Goal: Task Accomplishment & Management: Use online tool/utility

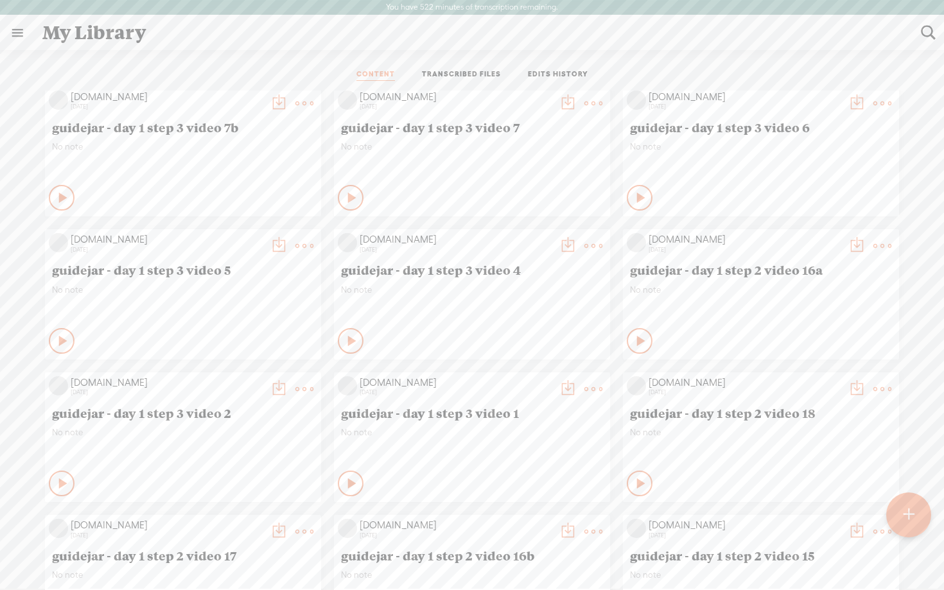
scroll to position [729, 0]
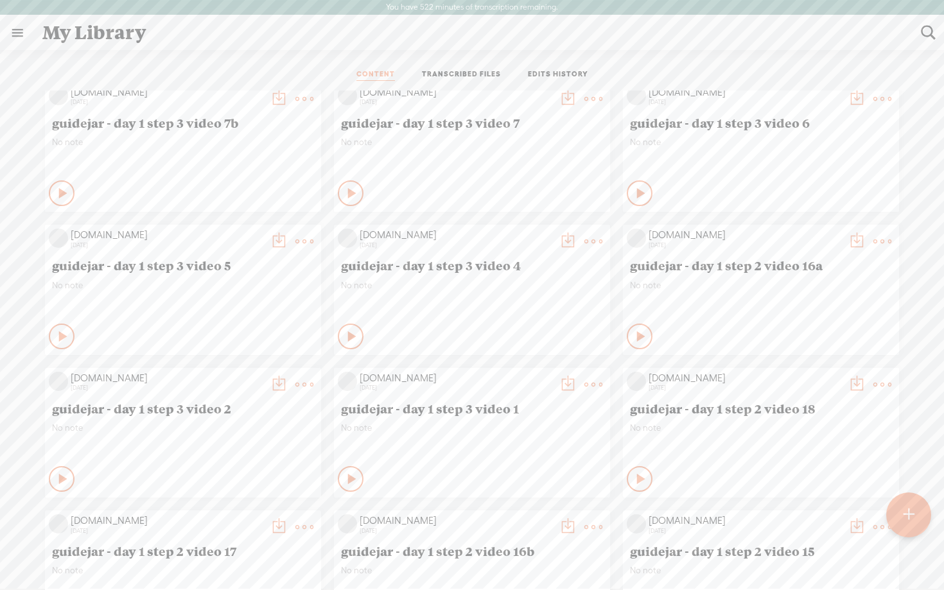
click at [635, 337] on icon at bounding box center [641, 336] width 13 height 13
click at [635, 337] on icon at bounding box center [640, 336] width 13 height 13
click at [878, 243] on t at bounding box center [883, 242] width 18 height 18
click at [815, 282] on link "Edit" at bounding box center [821, 285] width 128 height 30
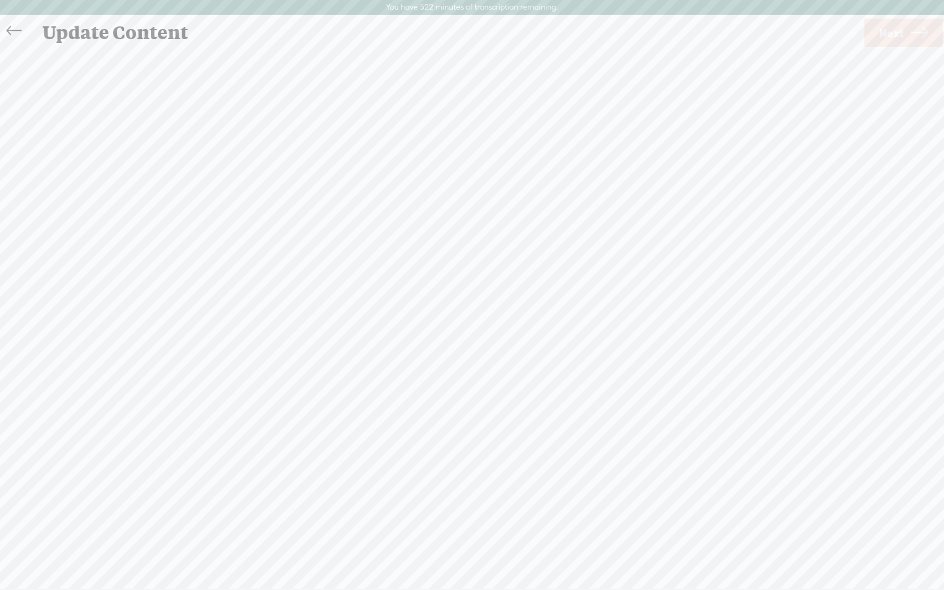
scroll to position [1, 0]
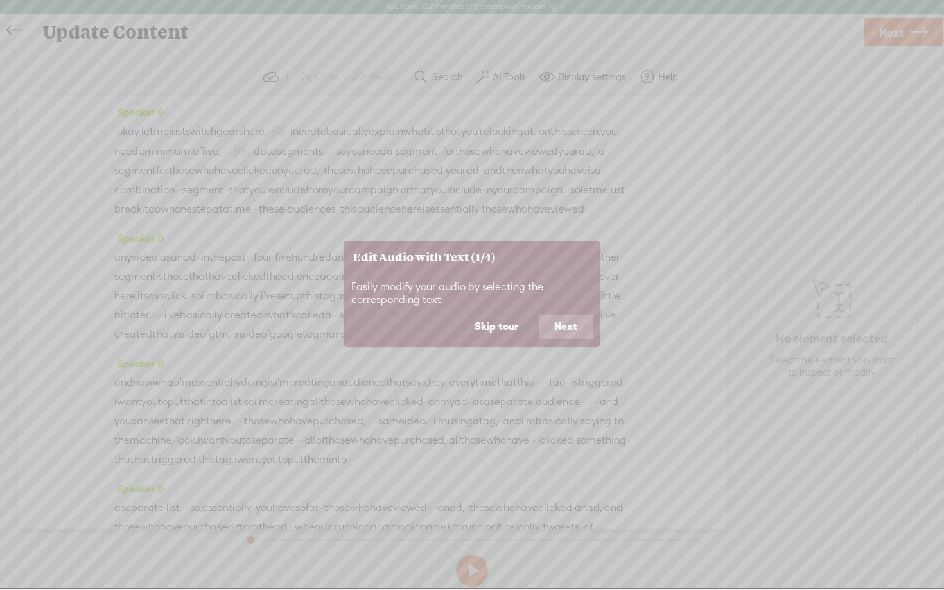
click at [556, 326] on button "Next" at bounding box center [566, 327] width 54 height 24
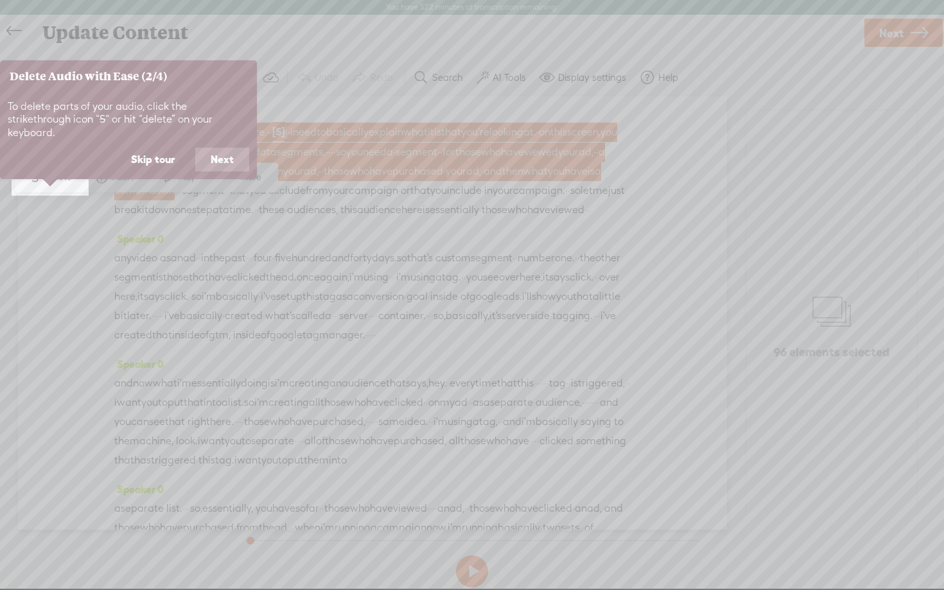
click at [163, 148] on button "Skip tour" at bounding box center [153, 160] width 75 height 24
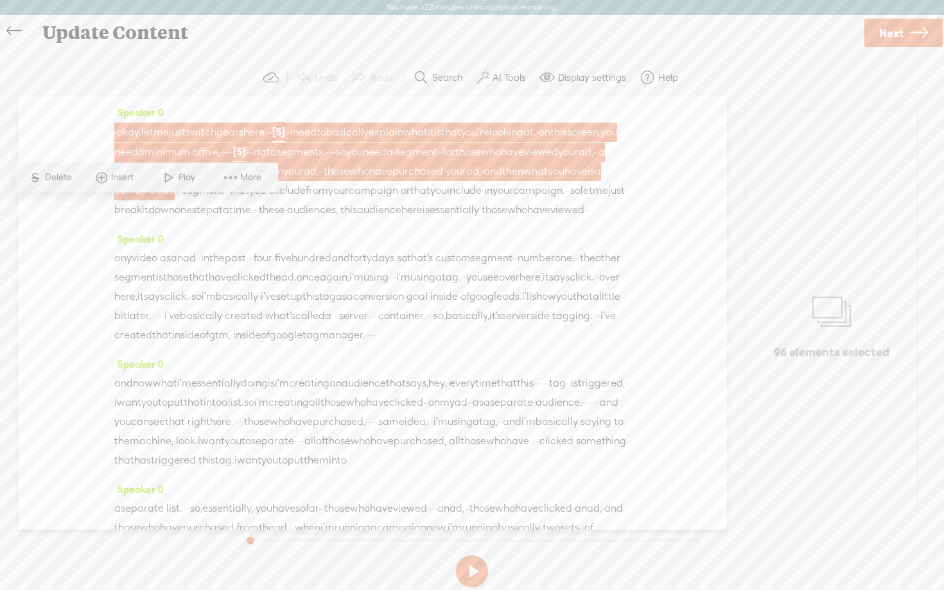
click at [506, 81] on label "AI Tools" at bounding box center [509, 77] width 33 height 13
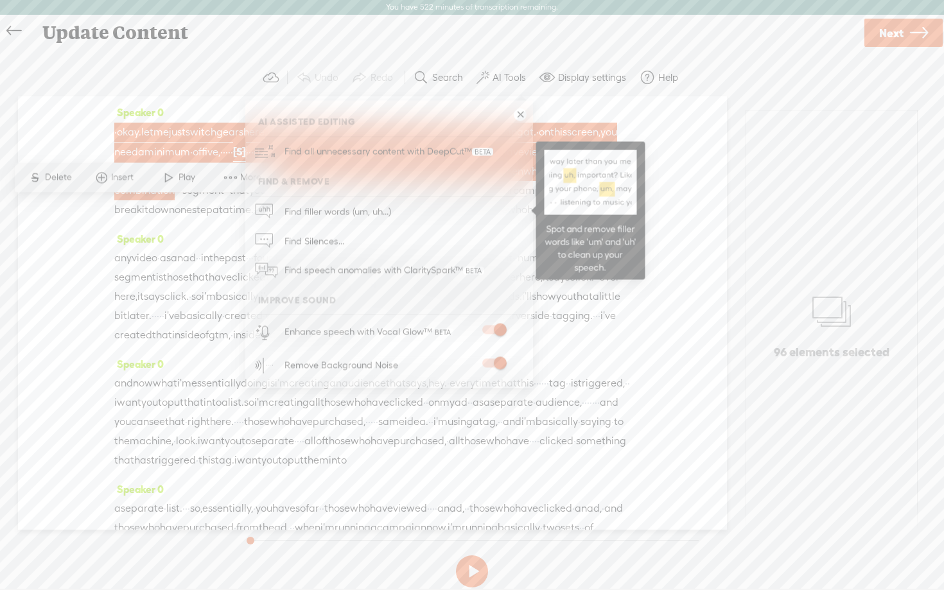
click at [369, 205] on span "Find filler words (um, uh...)" at bounding box center [338, 211] width 116 height 29
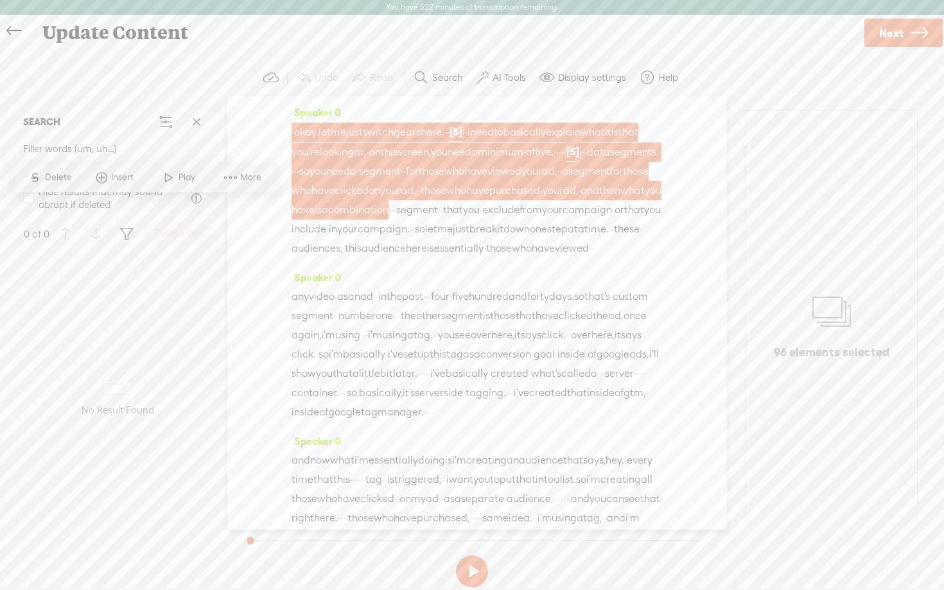
click at [624, 220] on span "that" at bounding box center [634, 209] width 20 height 19
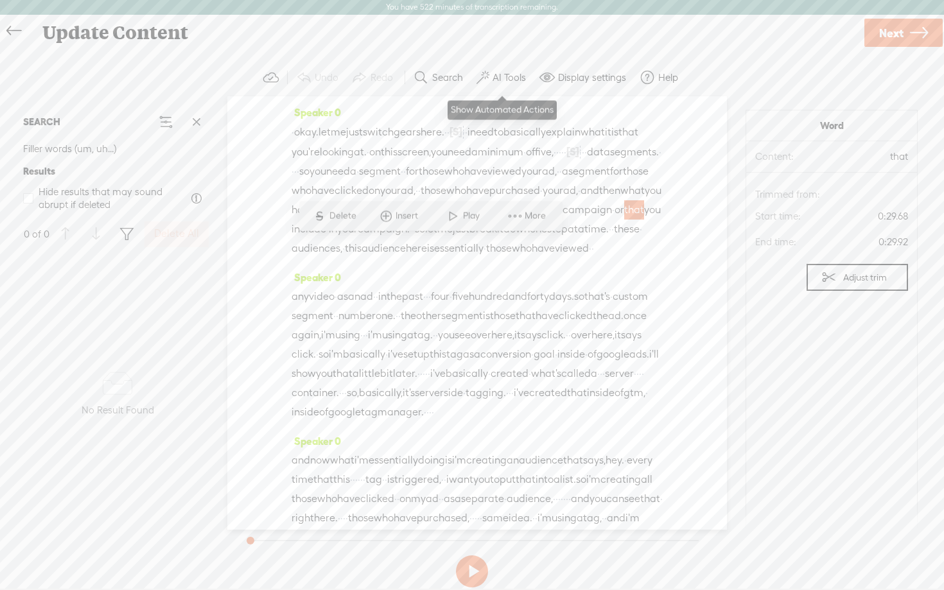
click at [499, 85] on button "AI Tools" at bounding box center [503, 78] width 63 height 26
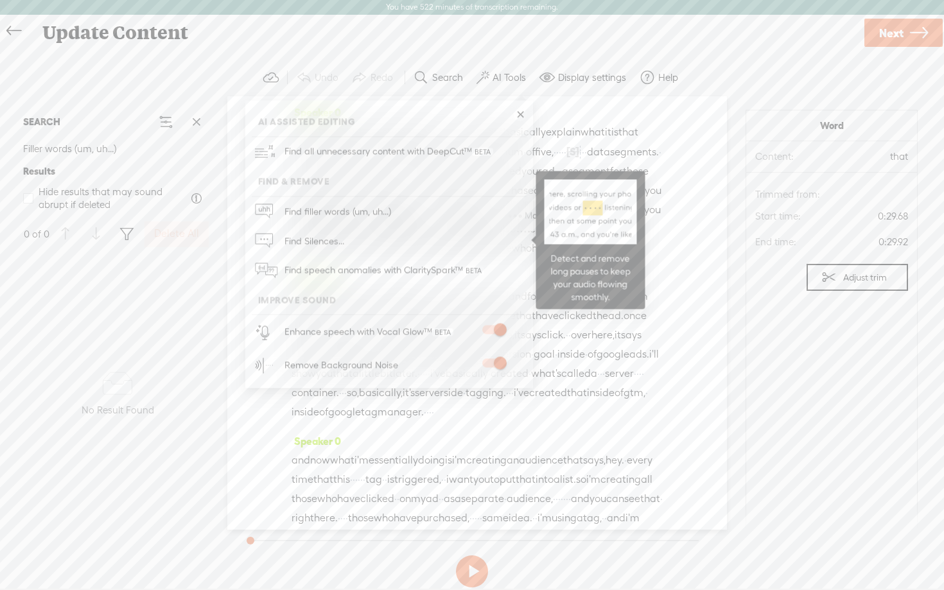
click at [322, 236] on span "Find Silences..." at bounding box center [314, 241] width 69 height 29
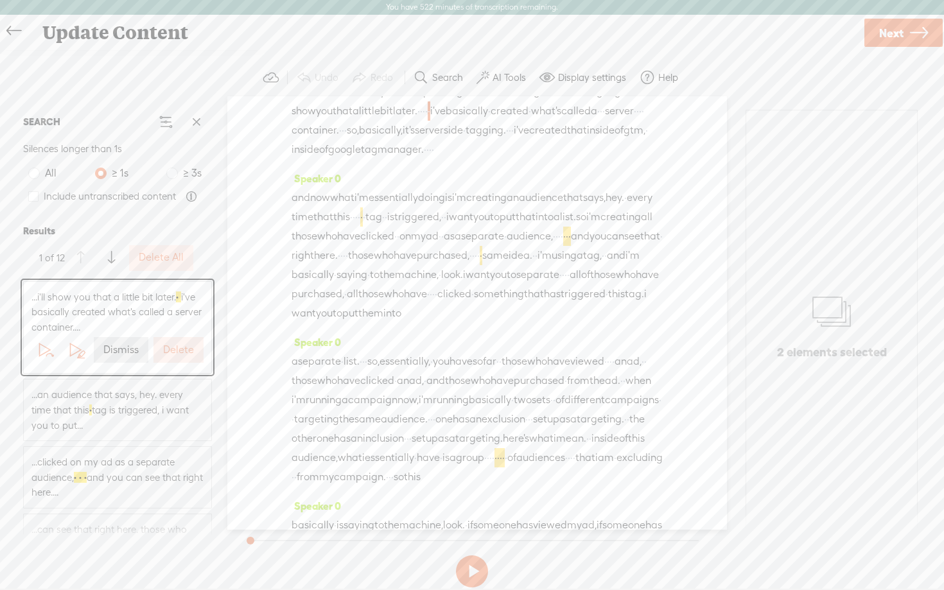
scroll to position [267, 0]
click at [156, 262] on label "Delete All" at bounding box center [161, 257] width 45 height 13
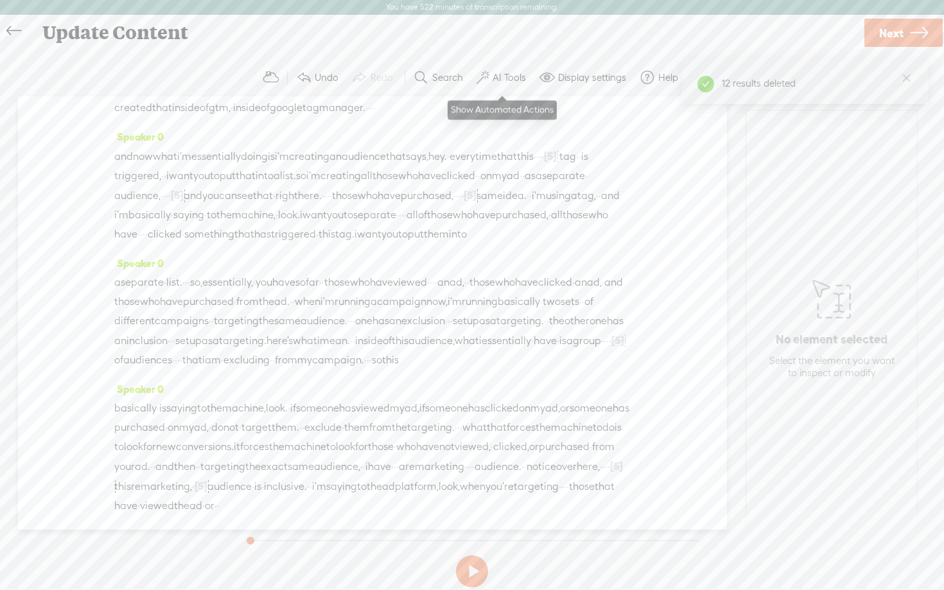
click at [510, 73] on label "AI Tools" at bounding box center [509, 77] width 33 height 13
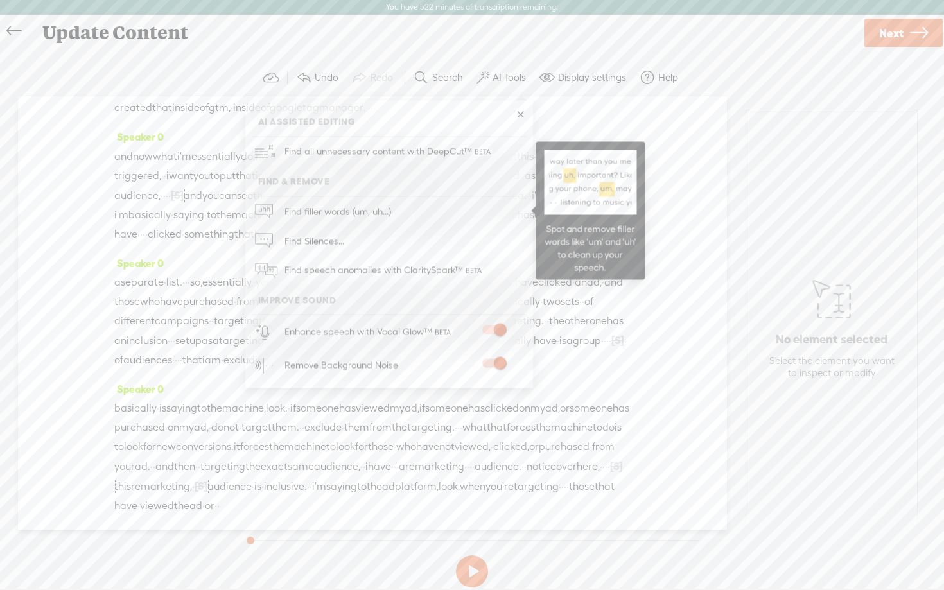
click at [308, 211] on span "Find filler words (um, uh...)" at bounding box center [338, 211] width 116 height 29
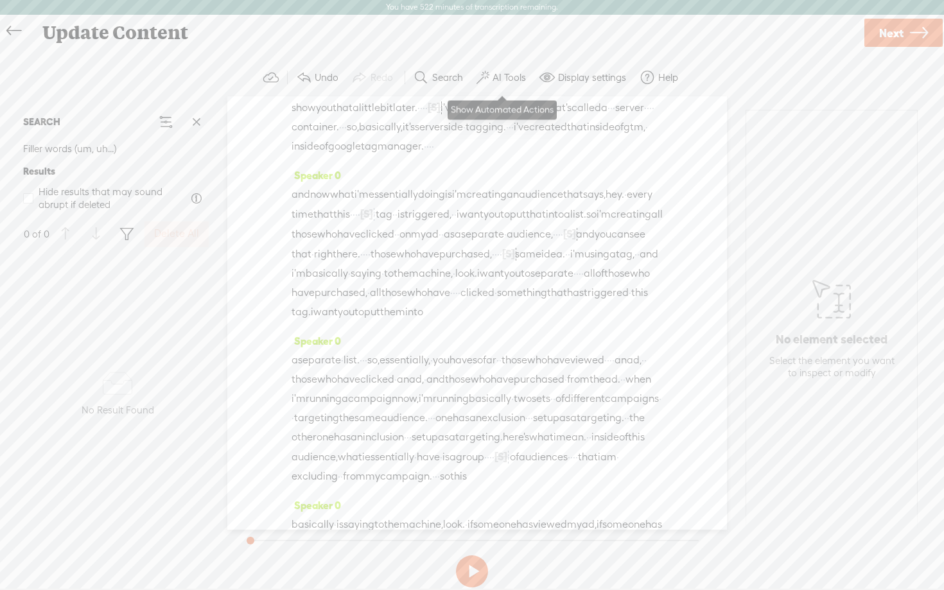
click at [506, 73] on label "AI Tools" at bounding box center [509, 77] width 33 height 13
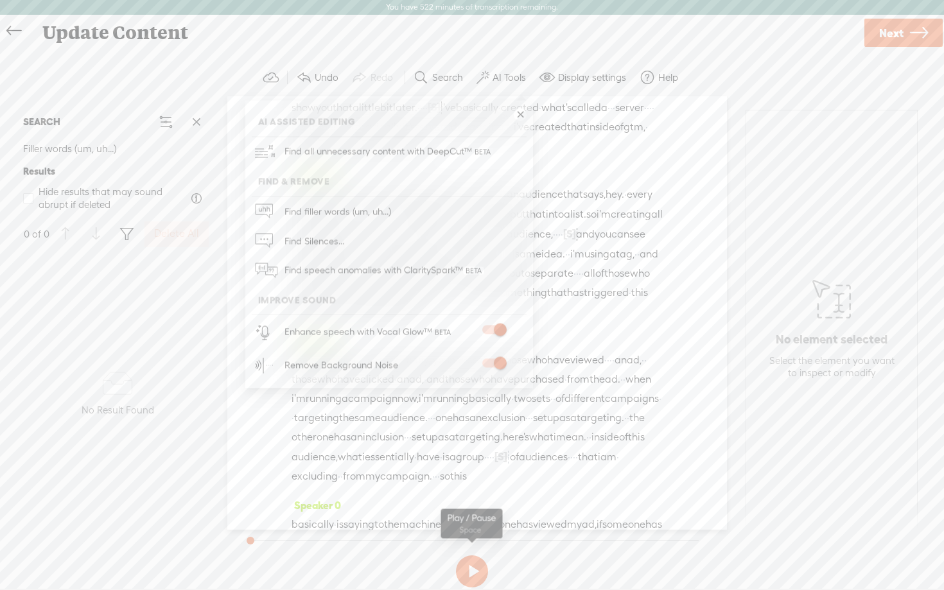
click at [476, 570] on button at bounding box center [472, 572] width 32 height 32
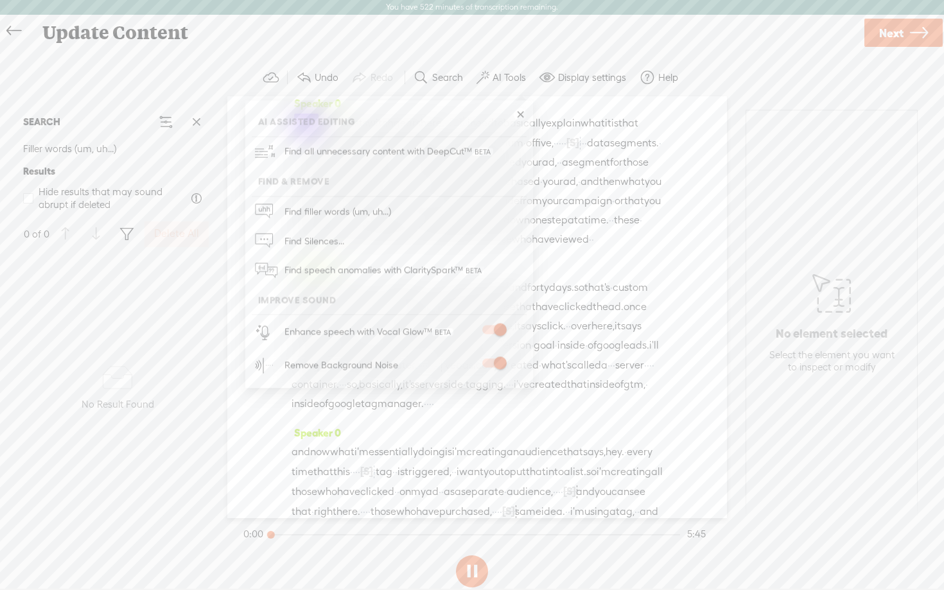
scroll to position [0, 0]
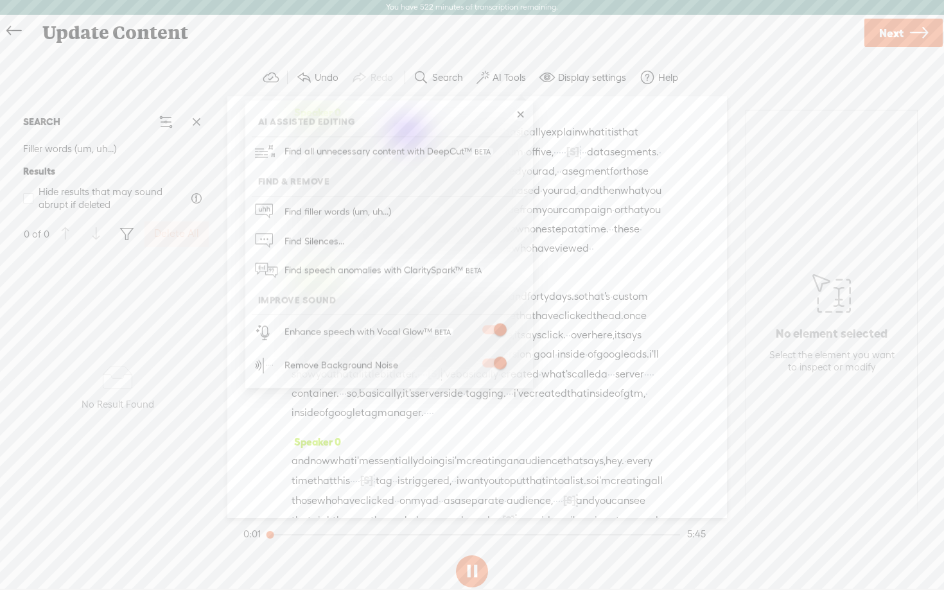
click at [522, 113] on link at bounding box center [520, 115] width 13 height 13
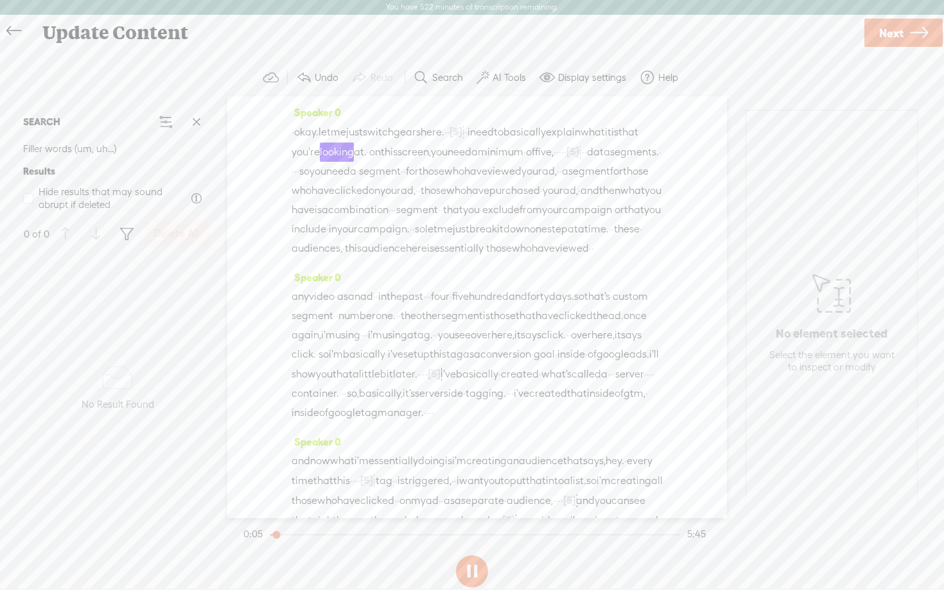
drag, startPoint x: 489, startPoint y: 127, endPoint x: 518, endPoint y: 133, distance: 29.5
click at [518, 133] on div "· okay. let me just switch gears here. · · [S] uh, · · i need to basically expl…" at bounding box center [477, 190] width 371 height 136
click at [421, 101] on span "Delete" at bounding box center [429, 100] width 30 height 13
drag, startPoint x: 278, startPoint y: 534, endPoint x: 207, endPoint y: 530, distance: 70.8
click at [207, 530] on div "Trebble audio editor works best with Google Chrome or Firefox. Please switch yo…" at bounding box center [472, 326] width 919 height 534
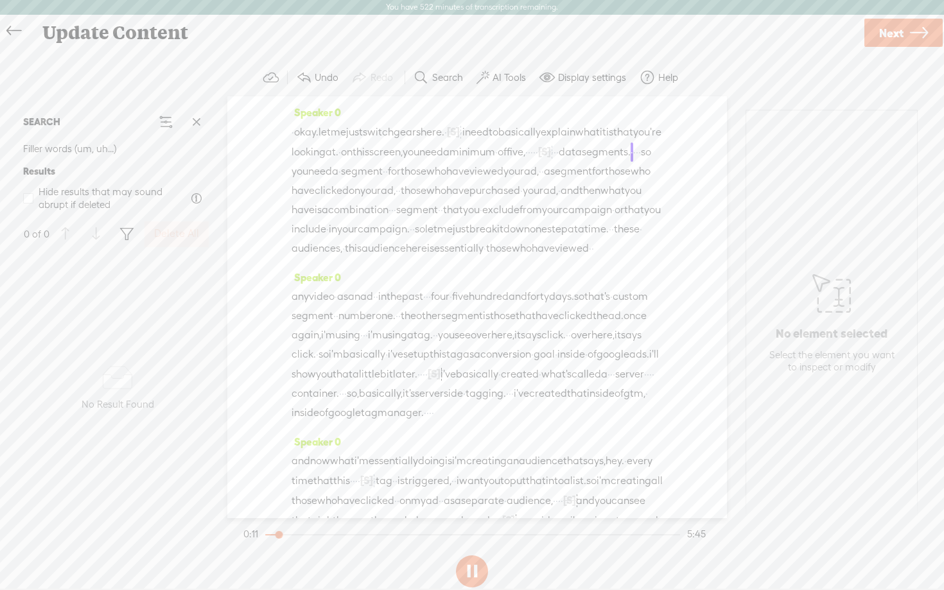
drag, startPoint x: 280, startPoint y: 534, endPoint x: 212, endPoint y: 535, distance: 68.1
click at [212, 535] on div "Trebble audio editor works best with Google Chrome or Firefox. Please switch yo…" at bounding box center [472, 326] width 919 height 534
click at [477, 574] on button at bounding box center [472, 572] width 32 height 32
drag, startPoint x: 283, startPoint y: 534, endPoint x: 230, endPoint y: 534, distance: 52.7
click at [230, 534] on div "Trebble audio editor works best with Google Chrome or Firefox. Please switch yo…" at bounding box center [472, 326] width 919 height 534
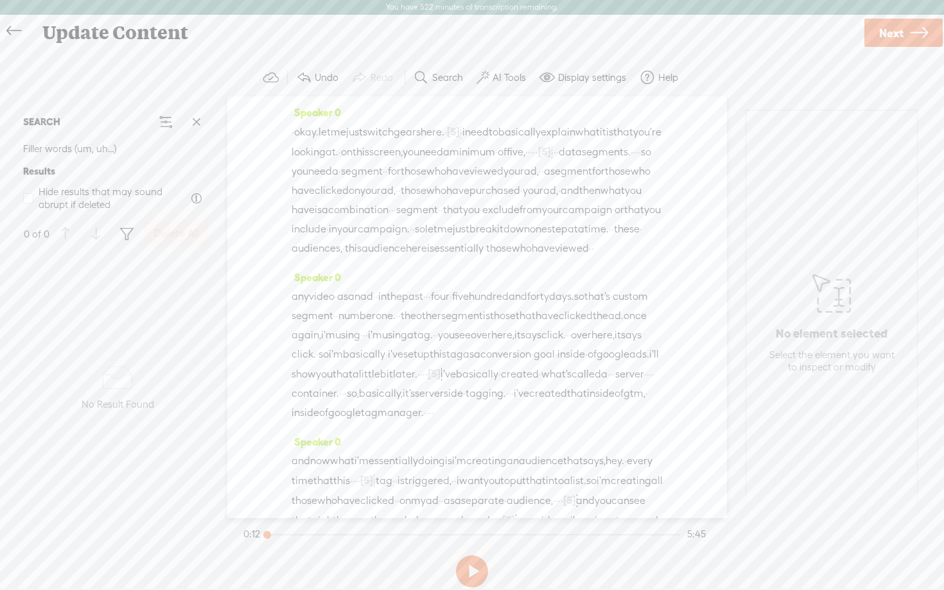
click at [473, 572] on button at bounding box center [472, 572] width 32 height 32
click at [468, 570] on button at bounding box center [472, 572] width 32 height 32
drag, startPoint x: 390, startPoint y: 170, endPoint x: 335, endPoint y: 168, distance: 54.6
click at [335, 168] on div "· okay. let me just switch gears here. · [S] · uh, · · i need to basically expl…" at bounding box center [477, 190] width 371 height 136
click at [225, 141] on span "S" at bounding box center [221, 139] width 19 height 23
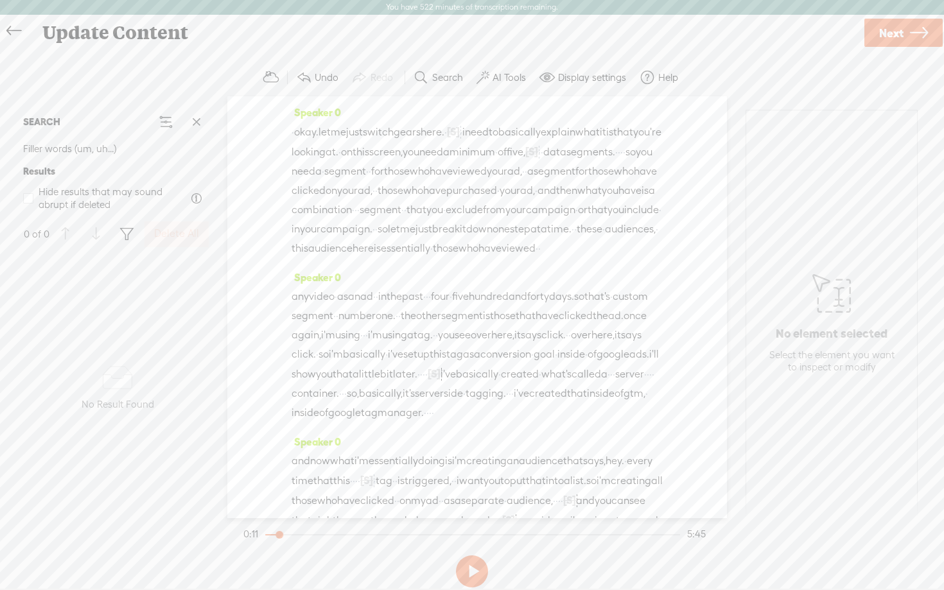
drag, startPoint x: 448, startPoint y: 170, endPoint x: 467, endPoint y: 169, distance: 18.6
click at [467, 169] on div "· okay. let me just switch gears here. · [S] · uh, · · i need to basically expl…" at bounding box center [477, 190] width 371 height 136
click at [372, 137] on span "Delete" at bounding box center [381, 139] width 30 height 13
click at [483, 333] on div "any video · as an ad · · in the past · · · four · five hundred and forty days. …" at bounding box center [477, 355] width 371 height 136
click at [400, 299] on span "Delete" at bounding box center [401, 303] width 30 height 13
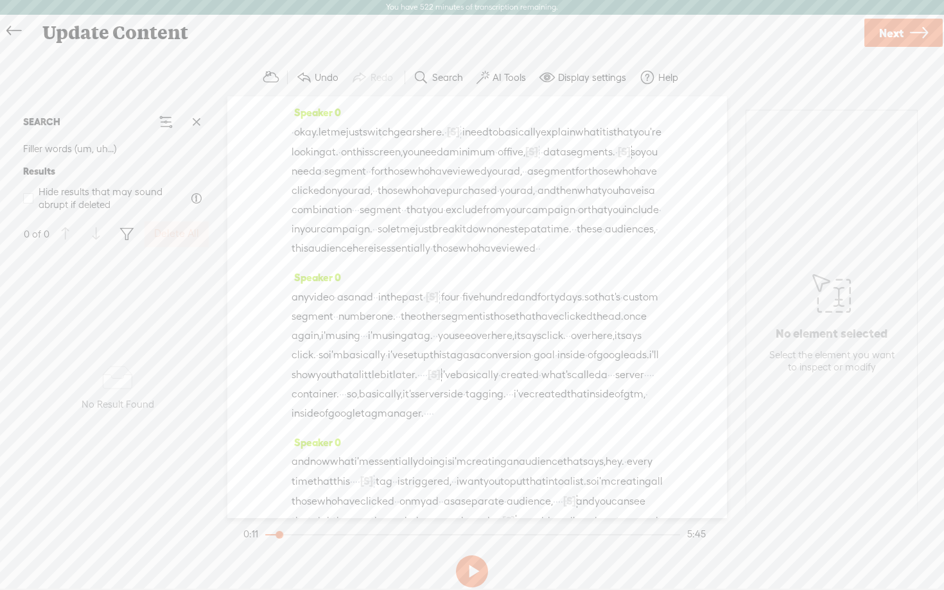
click at [610, 385] on span "·" at bounding box center [611, 375] width 3 height 19
click at [351, 418] on span "Delete" at bounding box center [352, 418] width 30 height 13
drag, startPoint x: 483, startPoint y: 449, endPoint x: 492, endPoint y: 447, distance: 10.0
click at [492, 423] on div "any video · as an ad · · in the past · [S] · · four · five hundred and forty da…" at bounding box center [477, 355] width 371 height 136
drag, startPoint x: 558, startPoint y: 449, endPoint x: 572, endPoint y: 449, distance: 14.1
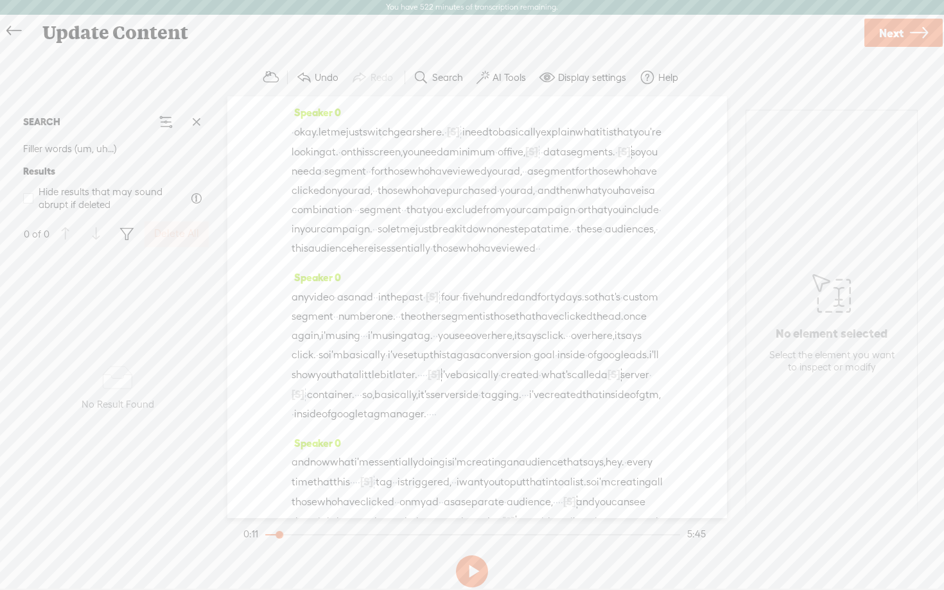
click at [572, 424] on div "any video · as an ad · · in the past · [S] · · four · five hundred and forty da…" at bounding box center [477, 355] width 371 height 137
drag, startPoint x: 530, startPoint y: 427, endPoint x: 550, endPoint y: 428, distance: 19.9
click at [550, 424] on div "any video · as an ad · · in the past · [S] · · four · five hundred and forty da…" at bounding box center [477, 355] width 371 height 137
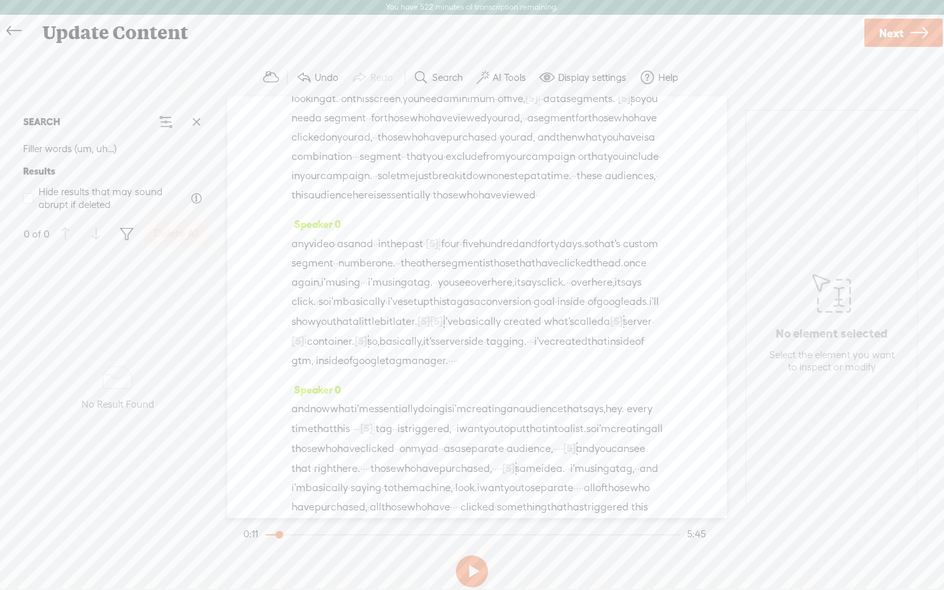
scroll to position [55, 0]
click at [451, 369] on span "·" at bounding box center [452, 359] width 3 height 19
drag, startPoint x: 443, startPoint y: 432, endPoint x: 408, endPoint y: 430, distance: 34.7
click at [408, 369] on div "any video · as an ad · · in the past · [S] · · four · five hundred and forty da…" at bounding box center [477, 300] width 371 height 137
drag, startPoint x: 408, startPoint y: 430, endPoint x: 444, endPoint y: 432, distance: 36.0
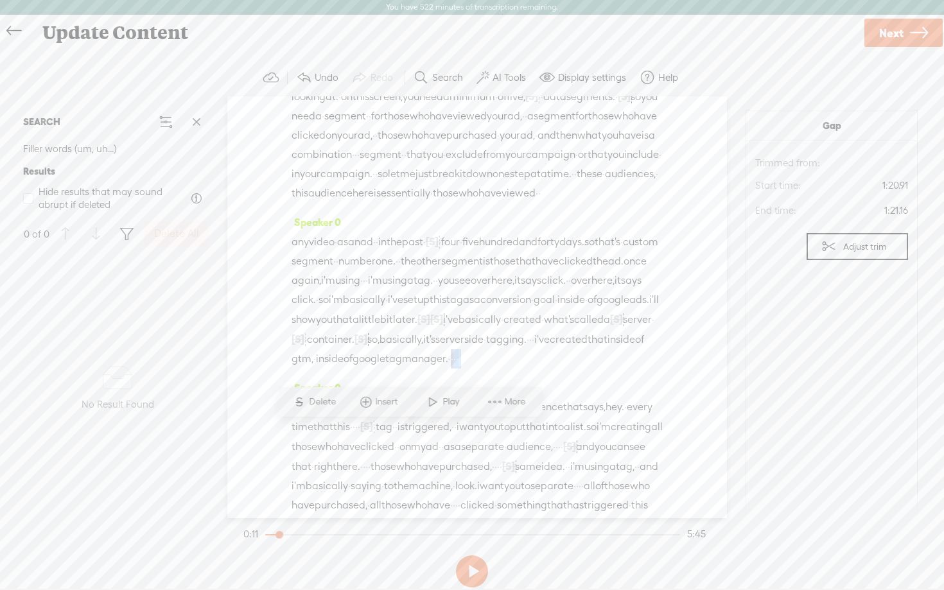
click at [444, 369] on div "any video · as an ad · · in the past · [S] · · four · five hundred and forty da…" at bounding box center [477, 300] width 371 height 137
drag, startPoint x: 407, startPoint y: 414, endPoint x: 418, endPoint y: 414, distance: 10.3
click at [418, 369] on div "any video · as an ad · · in the past · [S] · · four · five hundred and forty da…" at bounding box center [477, 300] width 371 height 137
drag, startPoint x: 426, startPoint y: 506, endPoint x: 445, endPoint y: 501, distance: 19.3
click at [445, 501] on div "[S] · · · and now what i'm essentially doing is i'm creating an audience that s…" at bounding box center [477, 466] width 371 height 137
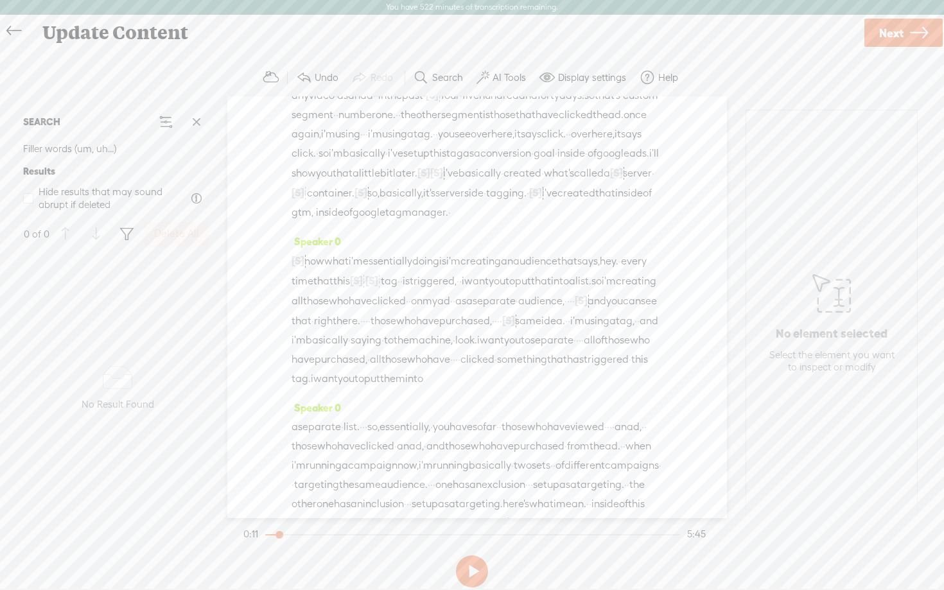
scroll to position [226, 0]
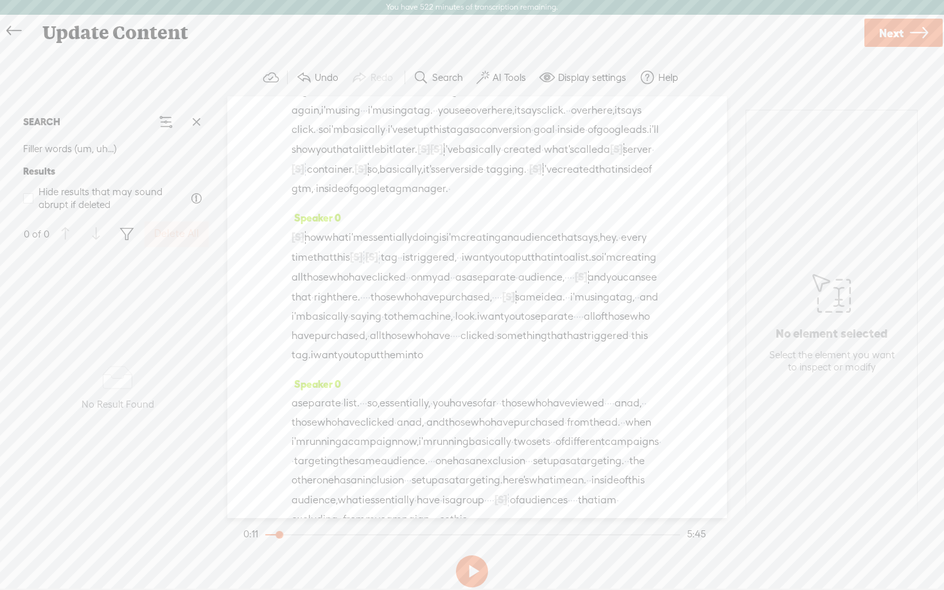
drag, startPoint x: 461, startPoint y: 366, endPoint x: 479, endPoint y: 366, distance: 18.0
click at [479, 365] on div "[S] · · · and now what i'm essentially doing is i'm creating an audience that s…" at bounding box center [477, 295] width 371 height 137
drag, startPoint x: 497, startPoint y: 385, endPoint x: 516, endPoint y: 385, distance: 19.3
click at [516, 365] on div "[S] · · · and now what i'm essentially doing is i'm creating an audience that s…" at bounding box center [477, 295] width 371 height 137
drag, startPoint x: 322, startPoint y: 386, endPoint x: 345, endPoint y: 385, distance: 23.2
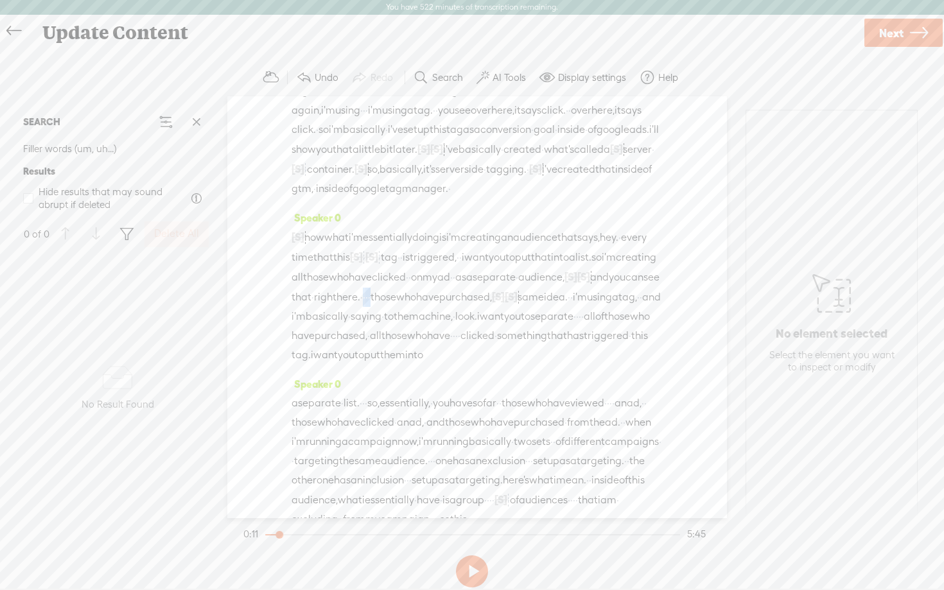
click at [345, 365] on div "[S] · · · and now what i'm essentially doing is i'm creating an audience that s…" at bounding box center [477, 295] width 371 height 137
click at [640, 307] on span "·" at bounding box center [641, 297] width 3 height 19
drag, startPoint x: 363, startPoint y: 429, endPoint x: 380, endPoint y: 429, distance: 17.4
click at [380, 365] on div "[S] · · · and now what i'm essentially doing is i'm creating an audience that s…" at bounding box center [477, 295] width 371 height 137
drag, startPoint x: 292, startPoint y: 447, endPoint x: 306, endPoint y: 447, distance: 14.1
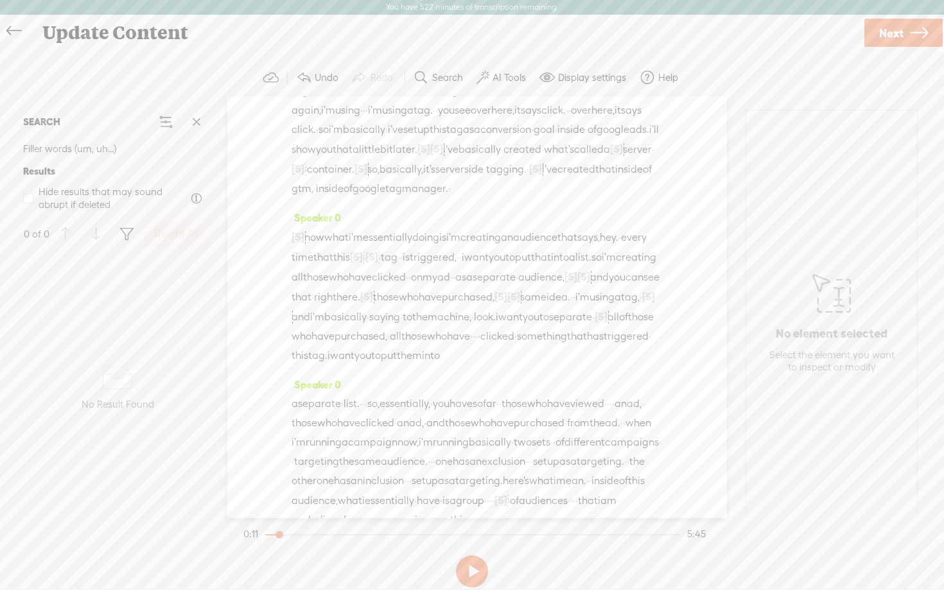
click at [306, 366] on div "[S] · · · and now what i'm essentially doing is i'm creating an audience that s…" at bounding box center [477, 296] width 371 height 138
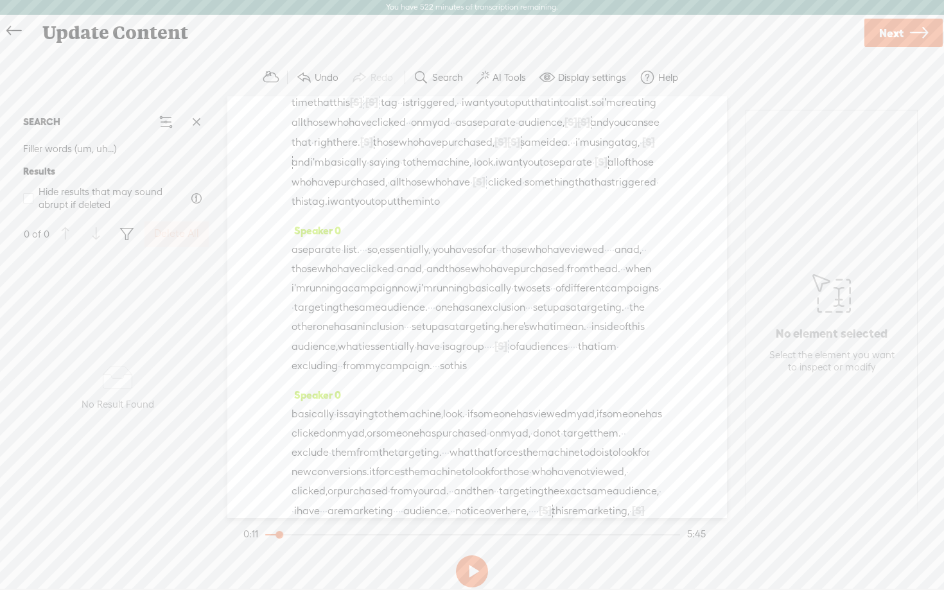
scroll to position [389, 0]
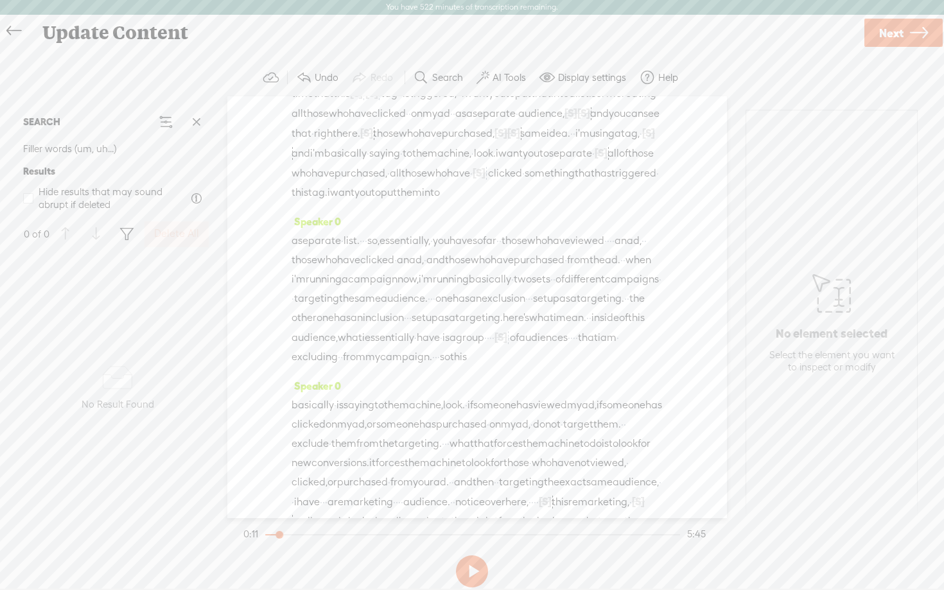
drag, startPoint x: 334, startPoint y: 368, endPoint x: 355, endPoint y: 369, distance: 21.3
click at [355, 367] on div "a separate · list. · · · so, essentially, · you have so far · · those who have …" at bounding box center [477, 299] width 371 height 136
drag, startPoint x: 384, startPoint y: 369, endPoint x: 392, endPoint y: 369, distance: 8.4
click at [392, 368] on div "a separate · list. · · · so, essentially, · you have so far · · those who have …" at bounding box center [477, 299] width 371 height 136
click at [621, 270] on span "·" at bounding box center [622, 260] width 3 height 19
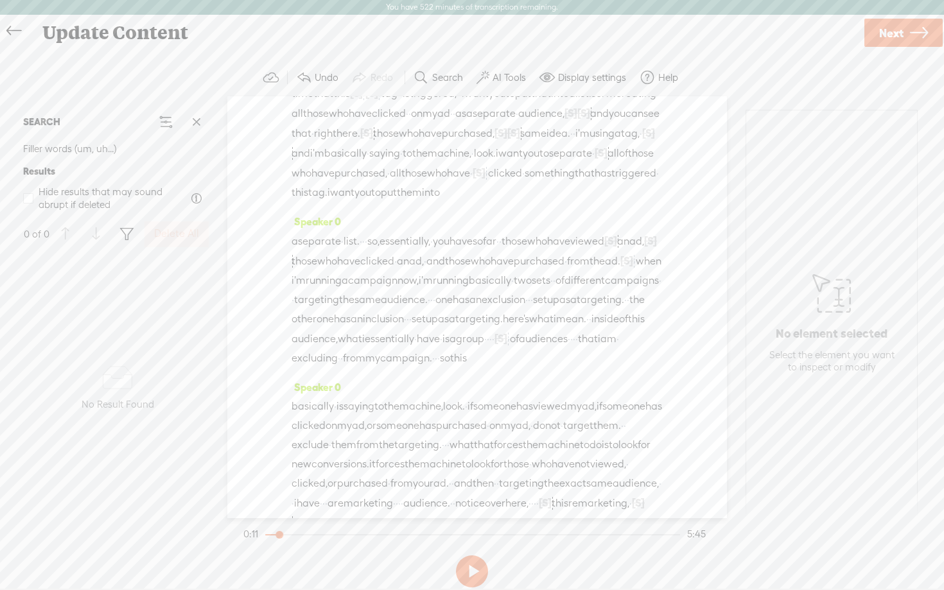
drag, startPoint x: 401, startPoint y: 425, endPoint x: 414, endPoint y: 425, distance: 13.5
click at [414, 368] on div "a separate · list. · · · so, essentially, · you have so far · · those who have …" at bounding box center [477, 299] width 371 height 137
drag, startPoint x: 536, startPoint y: 423, endPoint x: 545, endPoint y: 424, distance: 9.0
click at [545, 369] on div "a separate · list. · · · so, essentially, · you have so far · · those who have …" at bounding box center [477, 299] width 371 height 137
click at [517, 369] on div "a separate · list. · · · so, essentially, · you have so far · · those who have …" at bounding box center [477, 299] width 371 height 137
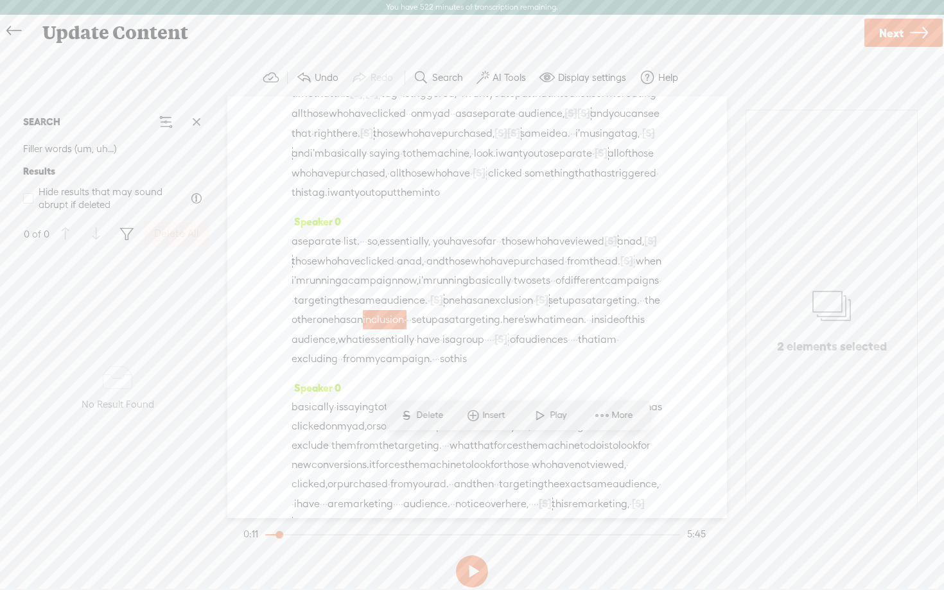
click at [412, 330] on span "·" at bounding box center [410, 319] width 3 height 19
drag, startPoint x: 355, startPoint y: 485, endPoint x: 396, endPoint y: 482, distance: 41.2
click at [396, 369] on div "a separate · list. · · · so, essentially, · you have so far · · those who have …" at bounding box center [477, 300] width 371 height 138
drag, startPoint x: 448, startPoint y: 487, endPoint x: 465, endPoint y: 487, distance: 16.7
click at [465, 369] on div "a separate · list. · · · so, essentially, · you have so far · · those who have …" at bounding box center [477, 300] width 371 height 138
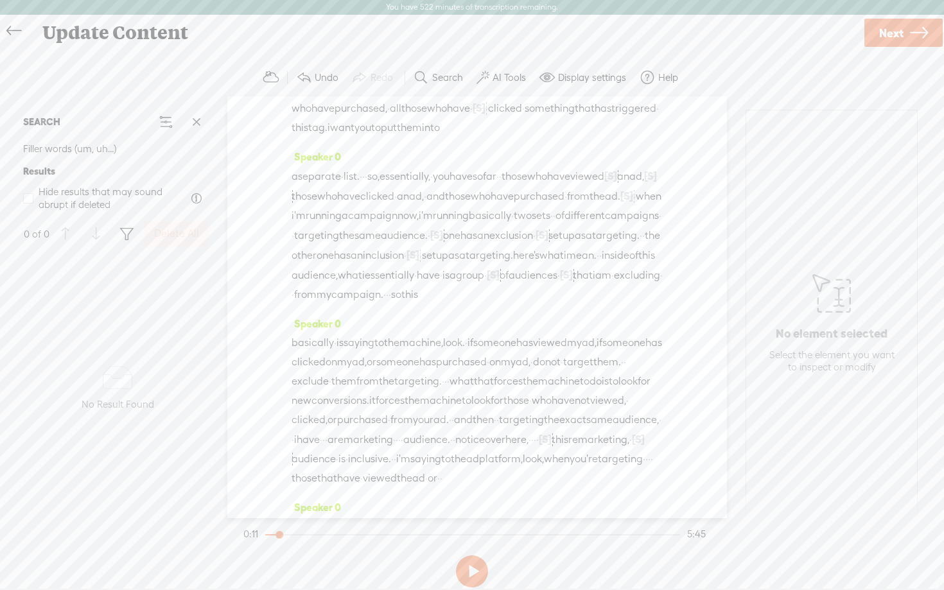
scroll to position [464, 0]
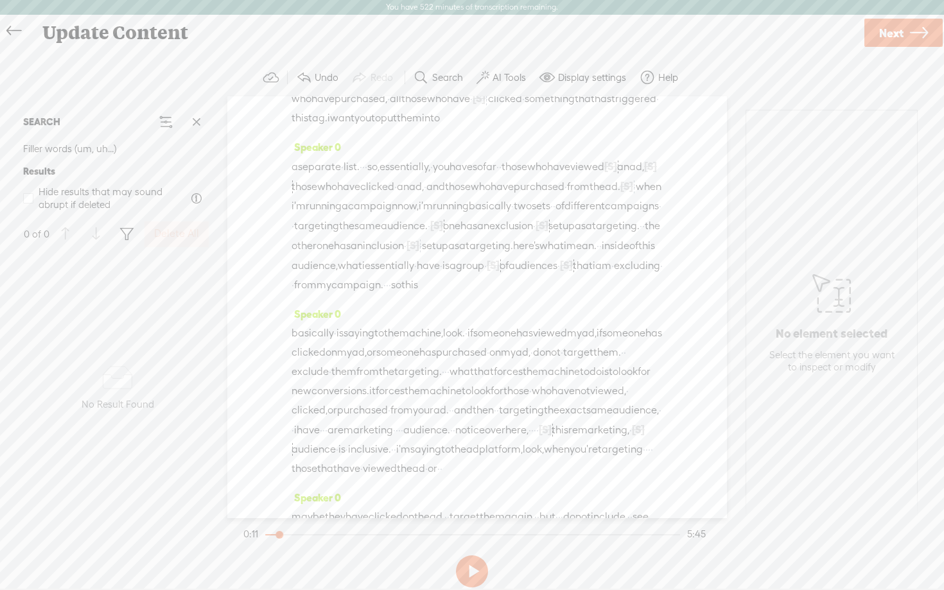
drag, startPoint x: 351, startPoint y: 429, endPoint x: 362, endPoint y: 428, distance: 11.0
click at [362, 295] on div "a separate · list. · · · so, essentially, · you have so far · · those who have …" at bounding box center [477, 226] width 371 height 138
drag, startPoint x: 495, startPoint y: 425, endPoint x: 510, endPoint y: 424, distance: 14.8
click at [510, 314] on div "basically · is saying to the machine, look. · if someone has viewed my ad, if s…" at bounding box center [477, 236] width 371 height 155
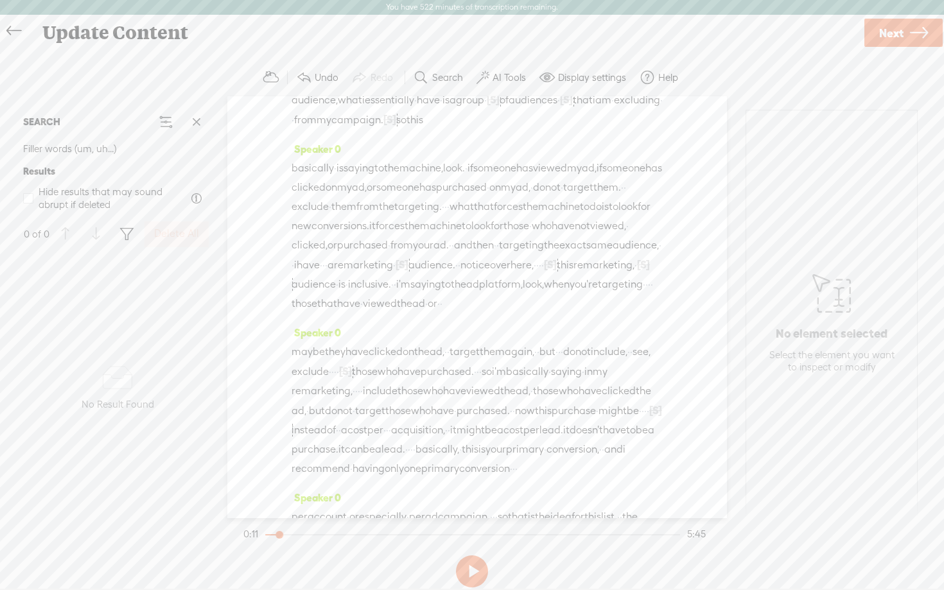
drag, startPoint x: 578, startPoint y: 468, endPoint x: 594, endPoint y: 467, distance: 16.7
click at [594, 314] on div "basically · is saying to the machine, look. · if someone has viewed my ad, if s…" at bounding box center [477, 236] width 371 height 155
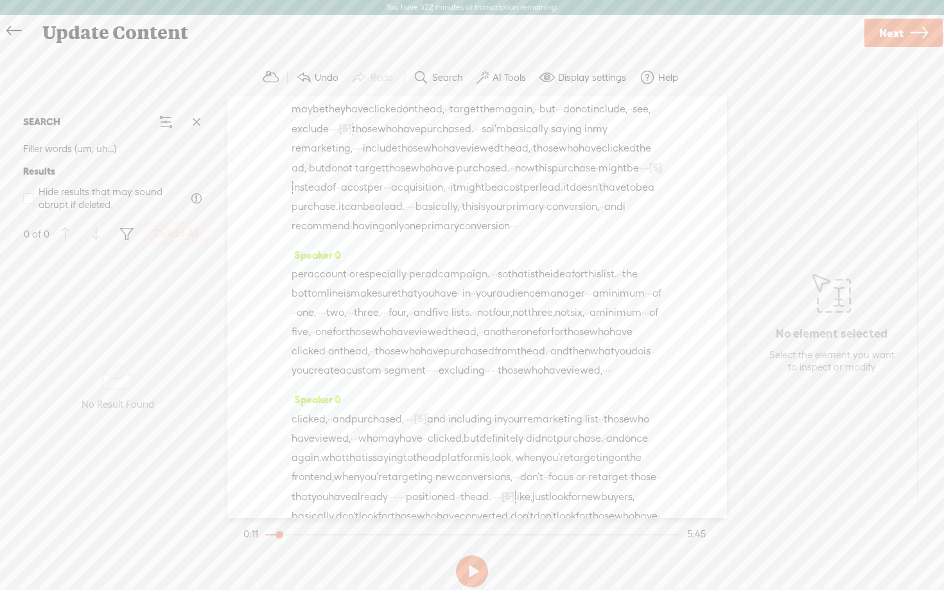
scroll to position [874, 0]
drag, startPoint x: 457, startPoint y: 307, endPoint x: 482, endPoint y: 306, distance: 24.4
click at [482, 235] on div "maybe they have clicked on the ad, · · target them again, · · but · · · do not …" at bounding box center [477, 167] width 371 height 136
click at [630, 118] on span "·" at bounding box center [631, 108] width 3 height 19
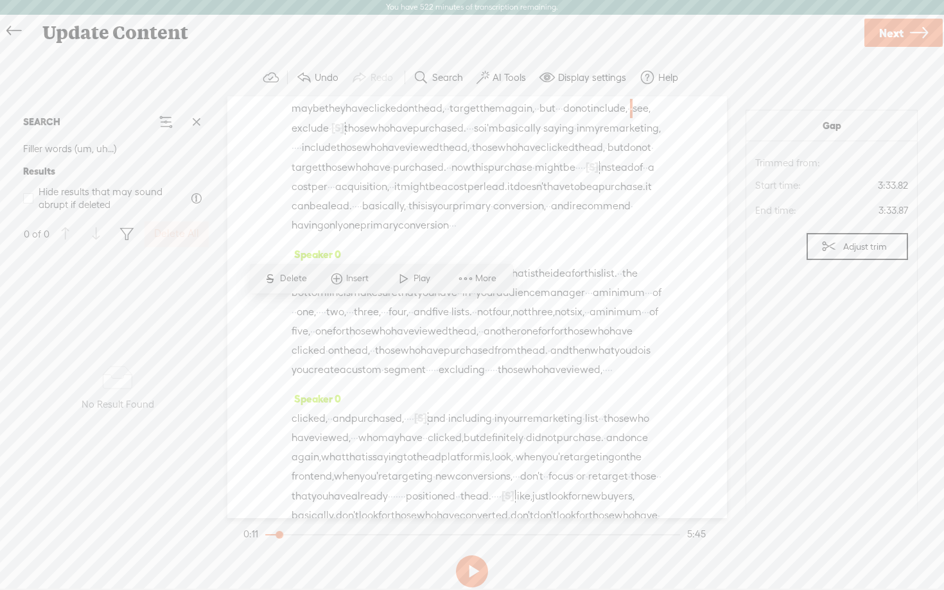
click at [630, 118] on span "·" at bounding box center [631, 108] width 3 height 19
drag, startPoint x: 421, startPoint y: 385, endPoint x: 434, endPoint y: 384, distance: 12.9
click at [434, 236] on div "maybe they have clicked on the ad, · · target them again, · · but · · · do not …" at bounding box center [477, 167] width 371 height 137
drag, startPoint x: 616, startPoint y: 368, endPoint x: 659, endPoint y: 368, distance: 43.7
click at [659, 236] on div "maybe they have clicked on the ad, · · target them again, · · but · · · do not …" at bounding box center [477, 167] width 371 height 137
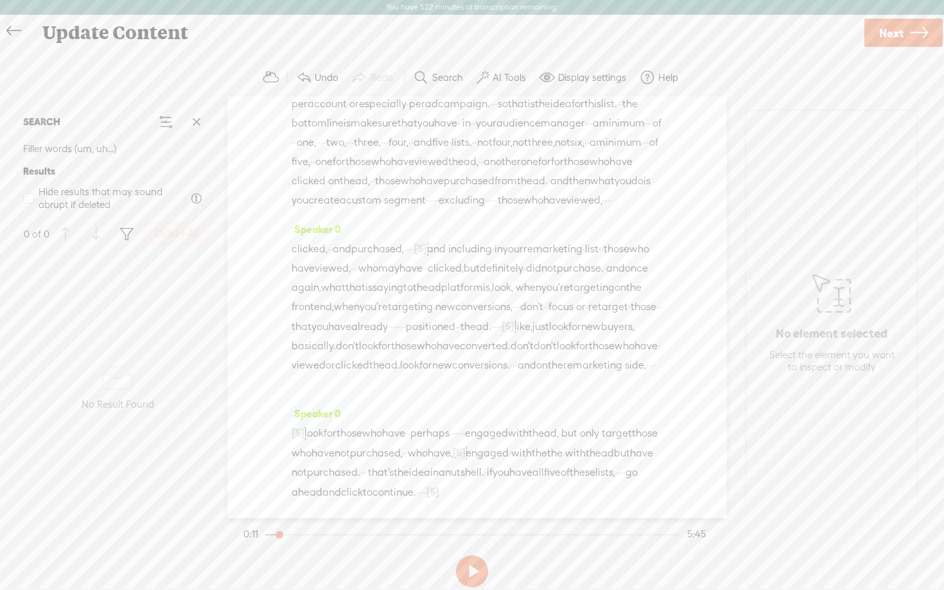
scroll to position [1076, 0]
drag, startPoint x: 531, startPoint y: 287, endPoint x: 548, endPoint y: 285, distance: 16.8
click at [548, 210] on div "per account · or especially · per ad campaign. · · · so that is the idea for th…" at bounding box center [477, 152] width 371 height 116
drag, startPoint x: 392, startPoint y: 327, endPoint x: 406, endPoint y: 326, distance: 14.1
click at [406, 210] on div "per account · or especially · per ad campaign. [S] · · · so that is the idea fo…" at bounding box center [477, 152] width 371 height 116
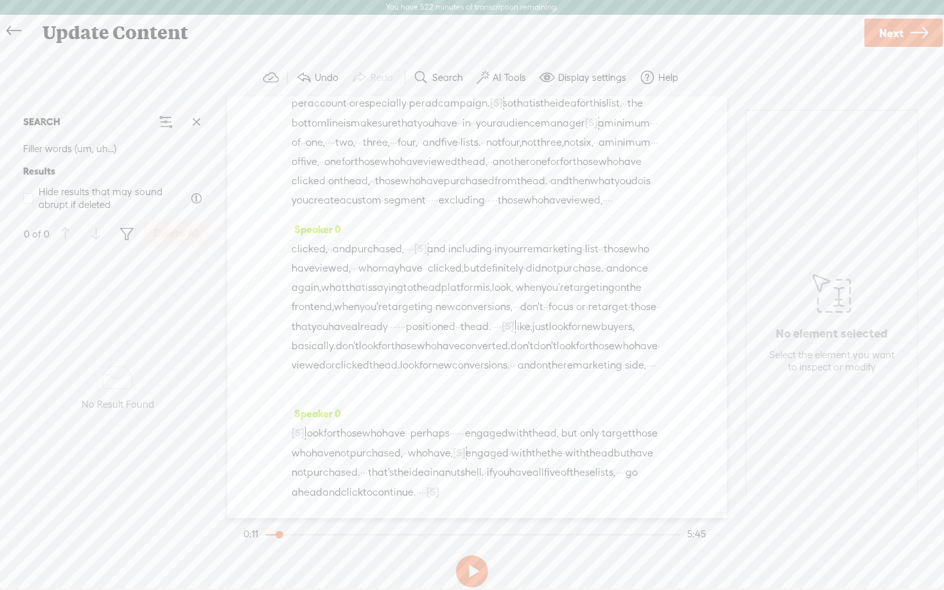
drag, startPoint x: 472, startPoint y: 329, endPoint x: 486, endPoint y: 329, distance: 13.5
click at [486, 210] on div "per account · or especially · per ad campaign. [S] · · · so that is the idea fo…" at bounding box center [477, 151] width 371 height 117
click at [306, 152] on span "·" at bounding box center [304, 142] width 3 height 19
click at [341, 152] on span "·" at bounding box center [339, 142] width 3 height 19
click at [353, 133] on span "·" at bounding box center [352, 123] width 3 height 19
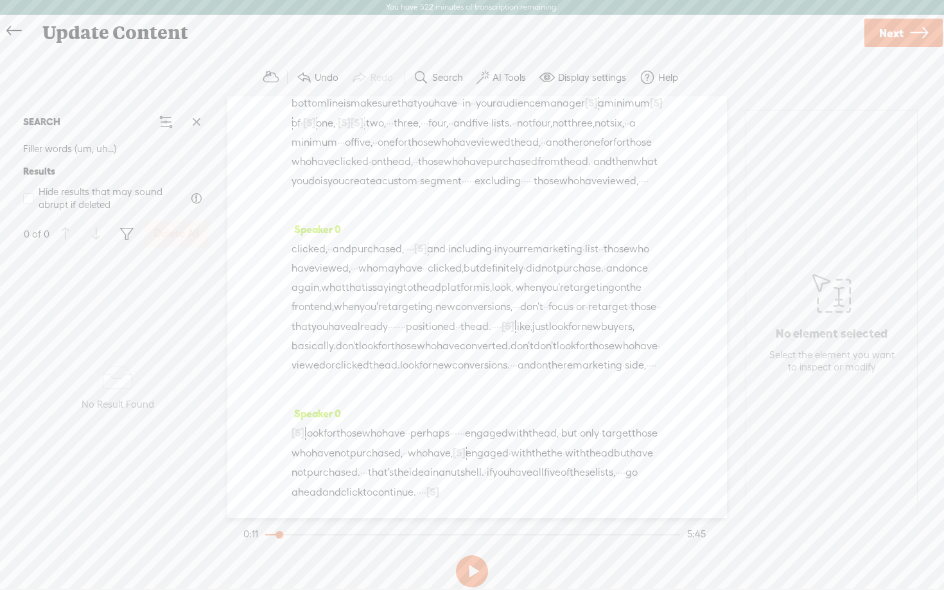
drag, startPoint x: 627, startPoint y: 326, endPoint x: 651, endPoint y: 327, distance: 23.8
click at [651, 210] on div "per account · or especially · per ad campaign. [S] · · · so that is the idea fo…" at bounding box center [477, 141] width 371 height 137
drag, startPoint x: 388, startPoint y: 428, endPoint x: 417, endPoint y: 426, distance: 29.0
click at [417, 210] on div "per account · or especially · per ad campaign. [S] · · · so that is the idea fo…" at bounding box center [477, 141] width 371 height 137
drag, startPoint x: 457, startPoint y: 423, endPoint x: 478, endPoint y: 423, distance: 20.6
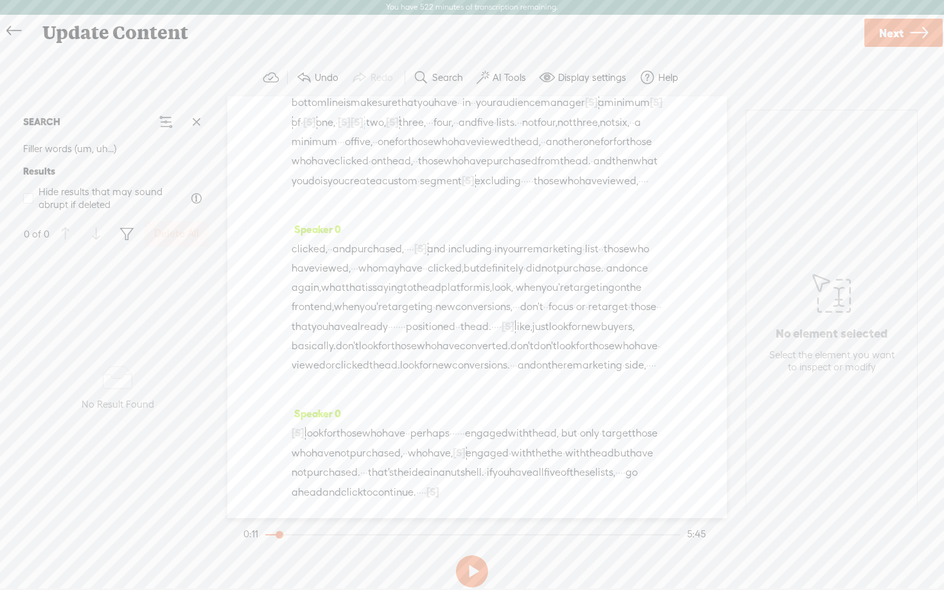
click at [478, 210] on div "per account · or especially · per ad campaign. [S] · · · so that is the idea fo…" at bounding box center [477, 141] width 371 height 137
drag, startPoint x: 436, startPoint y: 472, endPoint x: 465, endPoint y: 472, distance: 28.9
click at [465, 394] on div "clicked, · · and purchased, · · · · [S] · · and · including · in your remarketi…" at bounding box center [477, 316] width 371 height 155
drag, startPoint x: 435, startPoint y: 461, endPoint x: 450, endPoint y: 461, distance: 15.4
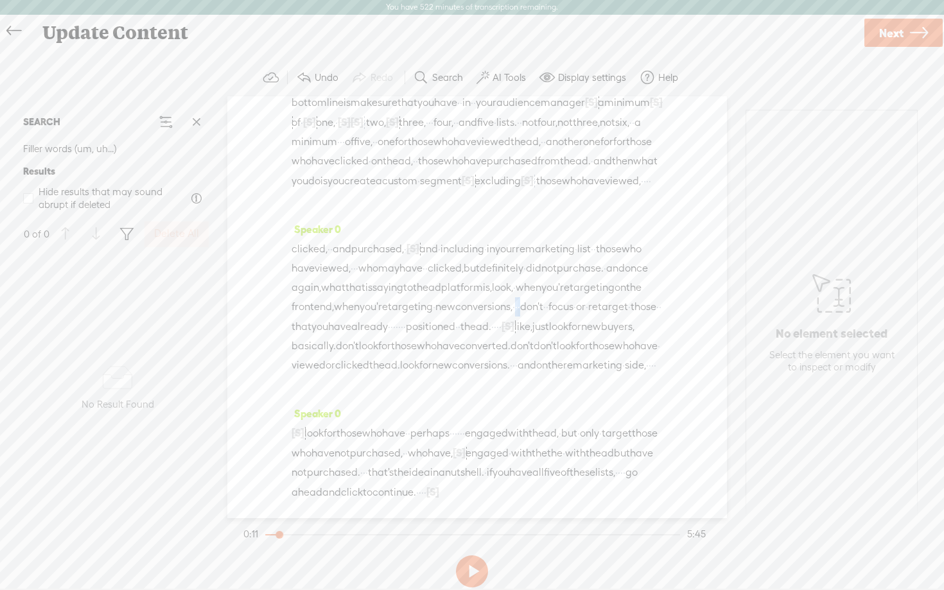
click at [450, 394] on div "clicked, · · and purchased, · [S] · · · · · and · including · in your remarketi…" at bounding box center [477, 316] width 371 height 155
drag, startPoint x: 414, startPoint y: 479, endPoint x: 455, endPoint y: 479, distance: 41.1
click at [455, 394] on div "clicked, · · and purchased, · [S] · · · · · and · including · in your remarketi…" at bounding box center [477, 316] width 371 height 156
drag, startPoint x: 546, startPoint y: 483, endPoint x: 567, endPoint y: 482, distance: 20.6
click at [567, 394] on div "clicked, · · and purchased, · [S] · · · · · and · including · in your remarketi…" at bounding box center [477, 316] width 371 height 156
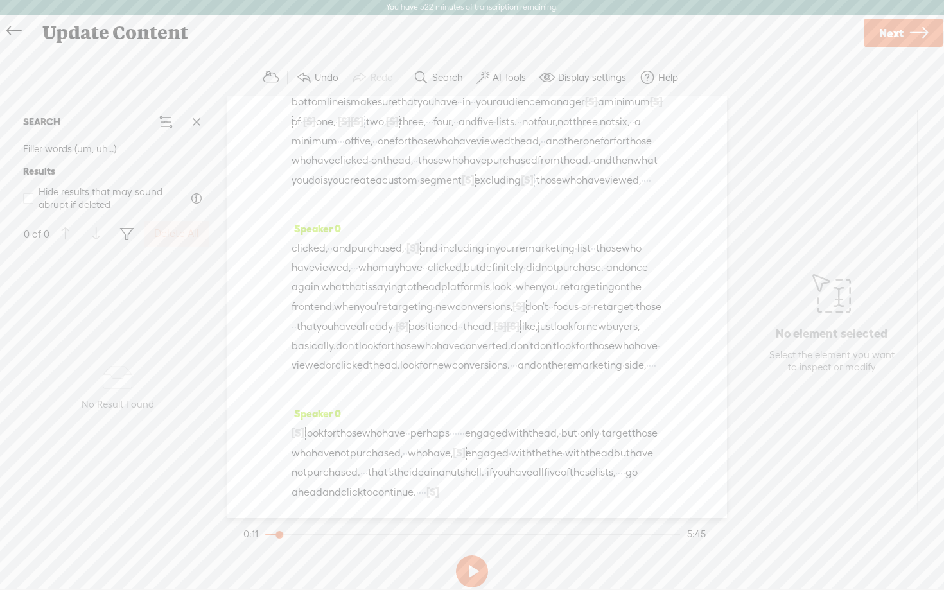
scroll to position [1338, 0]
drag, startPoint x: 359, startPoint y: 366, endPoint x: 375, endPoint y: 366, distance: 16.7
click at [375, 366] on div "clicked, · · and purchased, · [S] · · · · · and · including · in your remarketi…" at bounding box center [477, 316] width 371 height 156
drag, startPoint x: 514, startPoint y: 415, endPoint x: 536, endPoint y: 414, distance: 21.9
click at [536, 423] on div "[S] · · look for those who have · · perhaps · · · · · · engaged with the ad, · …" at bounding box center [477, 462] width 371 height 79
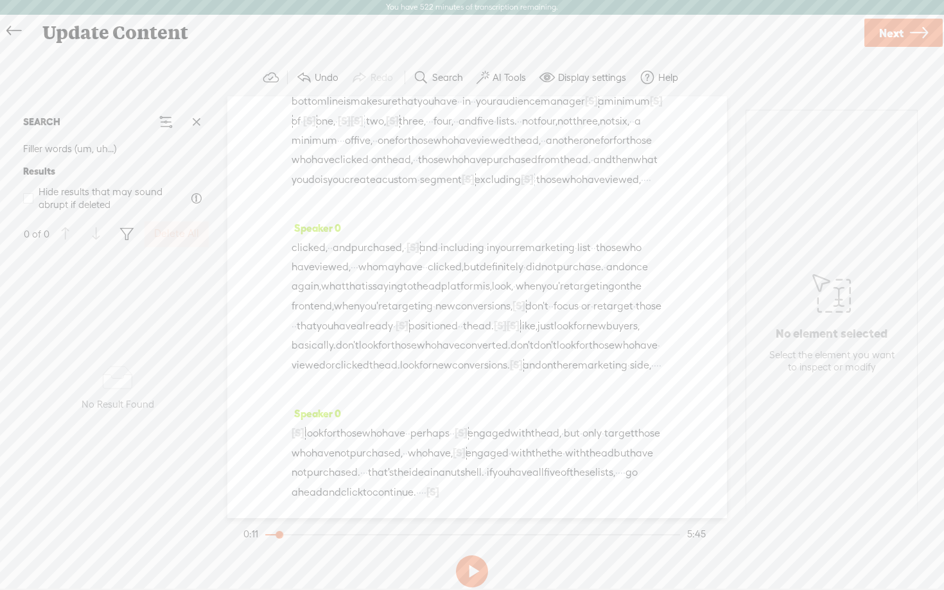
drag, startPoint x: 420, startPoint y: 495, endPoint x: 454, endPoint y: 495, distance: 34.1
click at [454, 495] on div "[S] · · look for those who have · · perhaps · · [S] · · · · engaged with the ad…" at bounding box center [477, 462] width 371 height 79
drag, startPoint x: 411, startPoint y: 489, endPoint x: 462, endPoint y: 493, distance: 51.5
click at [462, 493] on div "[S] · · look for those who have · · perhaps · · [S] · · · · engaged with the ad…" at bounding box center [477, 462] width 371 height 79
click at [469, 562] on button at bounding box center [472, 572] width 32 height 32
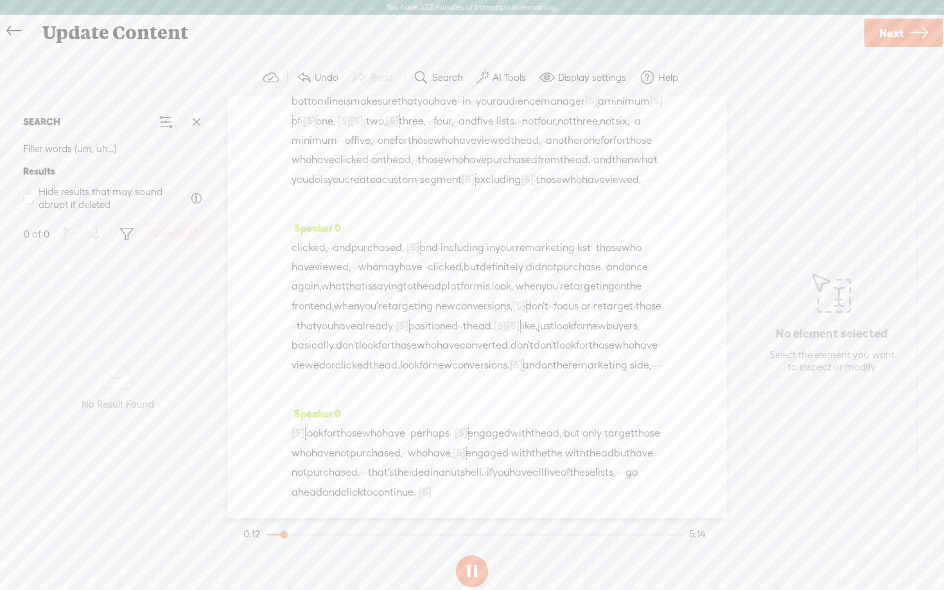
click at [470, 567] on button at bounding box center [472, 572] width 32 height 32
drag, startPoint x: 283, startPoint y: 535, endPoint x: 182, endPoint y: 524, distance: 100.8
click at [182, 524] on div "Trebble audio editor works best with Google Chrome or Firefox. Please switch yo…" at bounding box center [472, 326] width 919 height 534
click at [474, 565] on button at bounding box center [472, 572] width 32 height 32
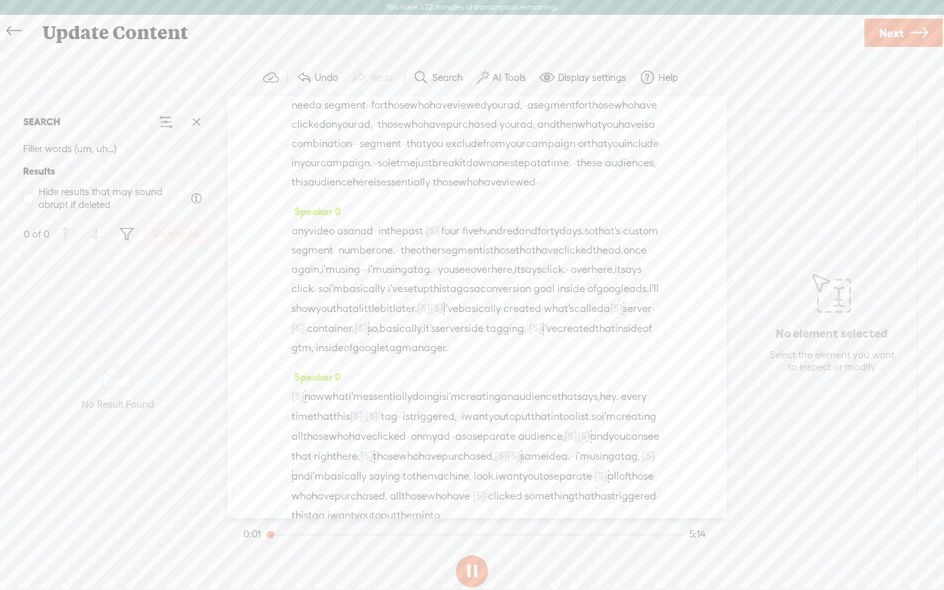
scroll to position [0, 0]
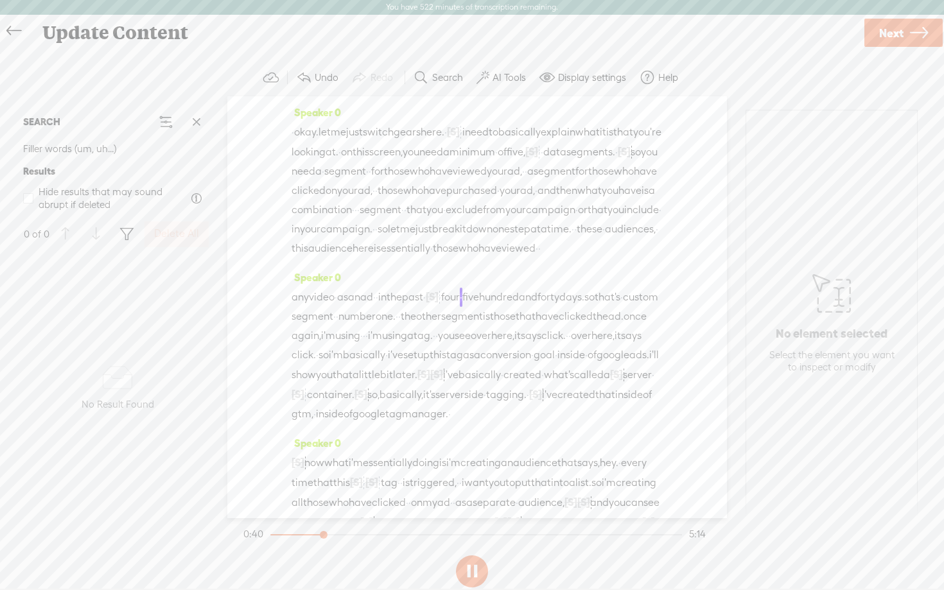
drag, startPoint x: 479, startPoint y: 267, endPoint x: 578, endPoint y: 258, distance: 99.4
click at [578, 258] on div "· okay. let me just switch gears here. · [S] · uh, · · i need to basically expl…" at bounding box center [477, 190] width 371 height 136
click at [475, 567] on button at bounding box center [472, 572] width 32 height 32
drag, startPoint x: 328, startPoint y: 535, endPoint x: 231, endPoint y: 537, distance: 97.0
click at [231, 537] on div "Trebble audio editor works best with Google Chrome or Firefox. Please switch yo…" at bounding box center [472, 326] width 919 height 534
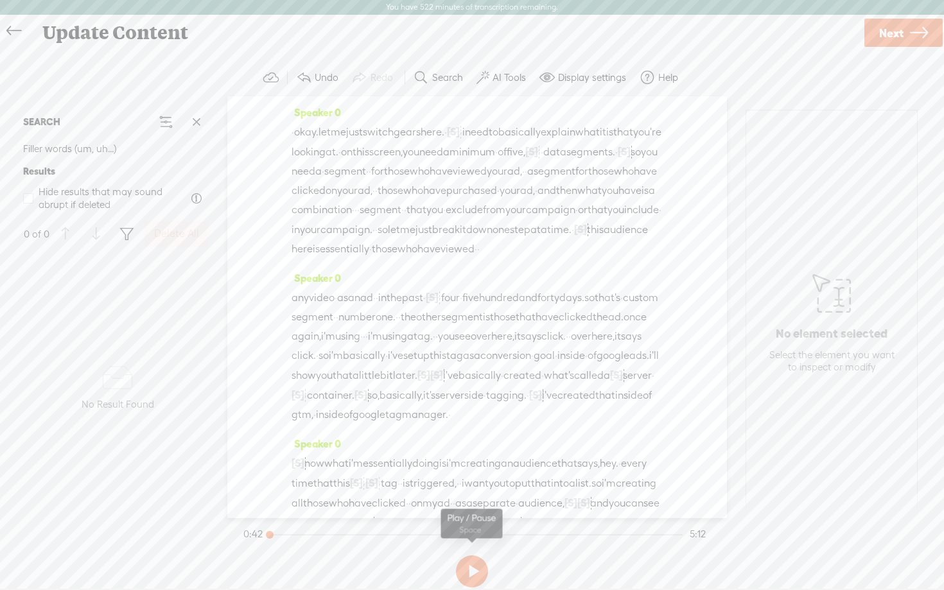
click at [482, 574] on button at bounding box center [472, 572] width 32 height 32
click at [300, 535] on div at bounding box center [476, 535] width 413 height 1
click at [310, 78] on span at bounding box center [303, 77] width 15 height 15
click at [901, 31] on span "Next" at bounding box center [892, 33] width 24 height 33
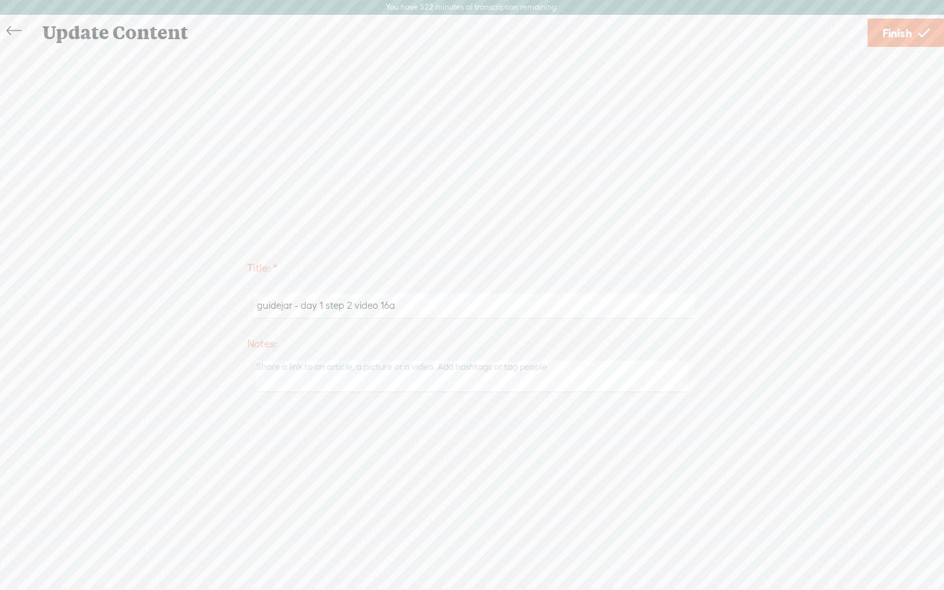
click at [901, 31] on span "Finish" at bounding box center [898, 33] width 30 height 33
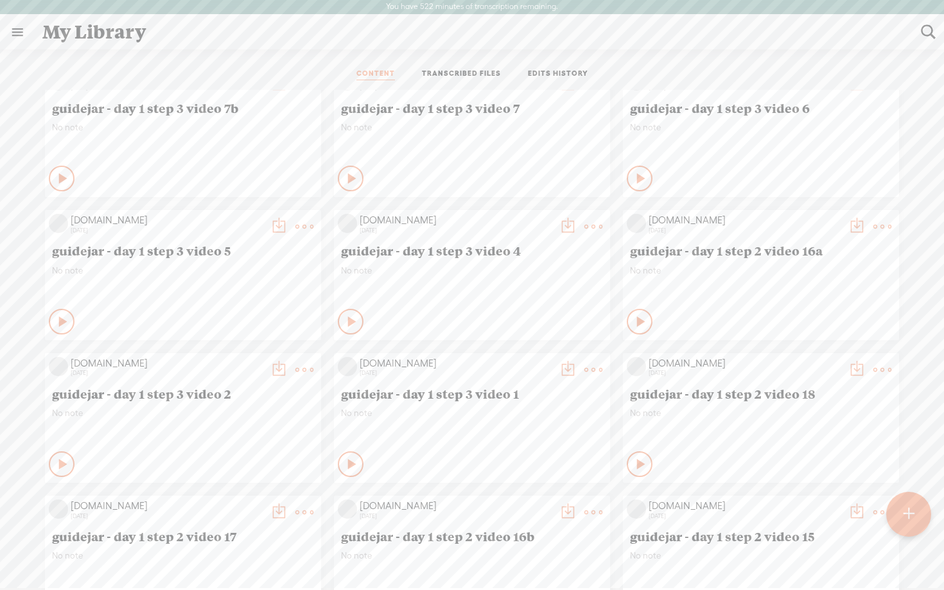
scroll to position [744, 0]
click at [852, 226] on t at bounding box center [857, 226] width 18 height 18
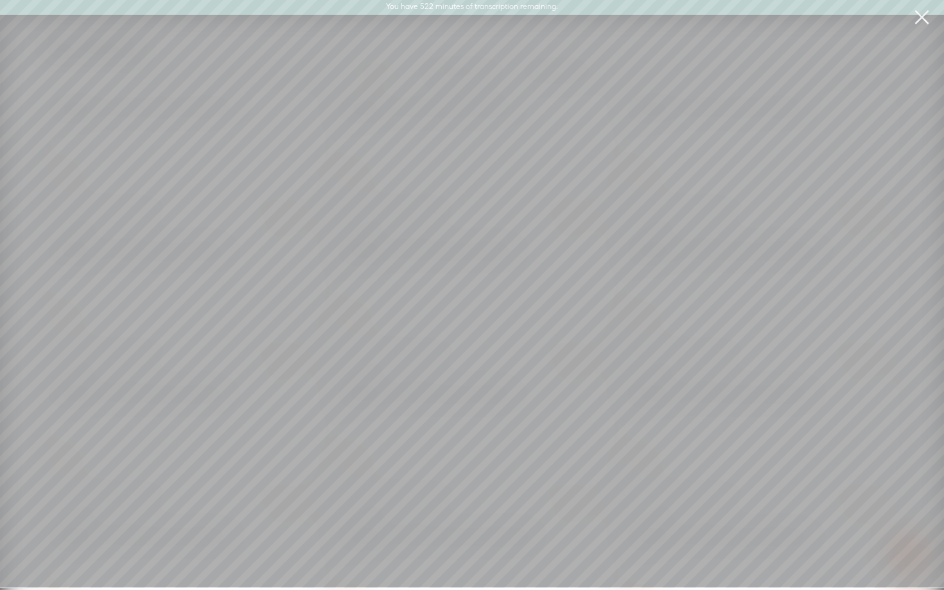
scroll to position [0, 0]
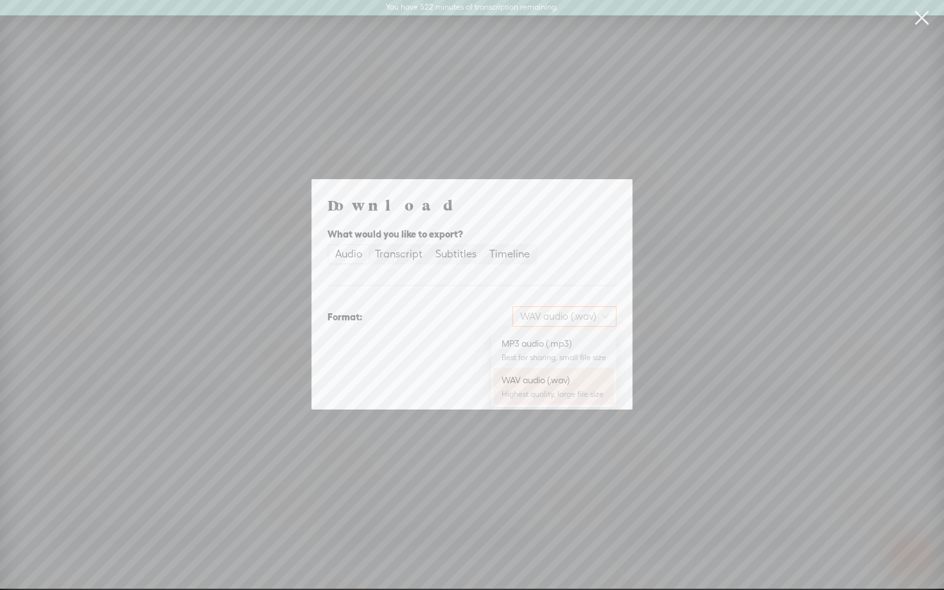
click at [582, 317] on span "WAV audio (.wav)" at bounding box center [564, 316] width 89 height 19
click at [559, 342] on div "MP3 audio (.mp3)" at bounding box center [554, 343] width 105 height 13
click at [574, 382] on span "Download" at bounding box center [584, 384] width 45 height 13
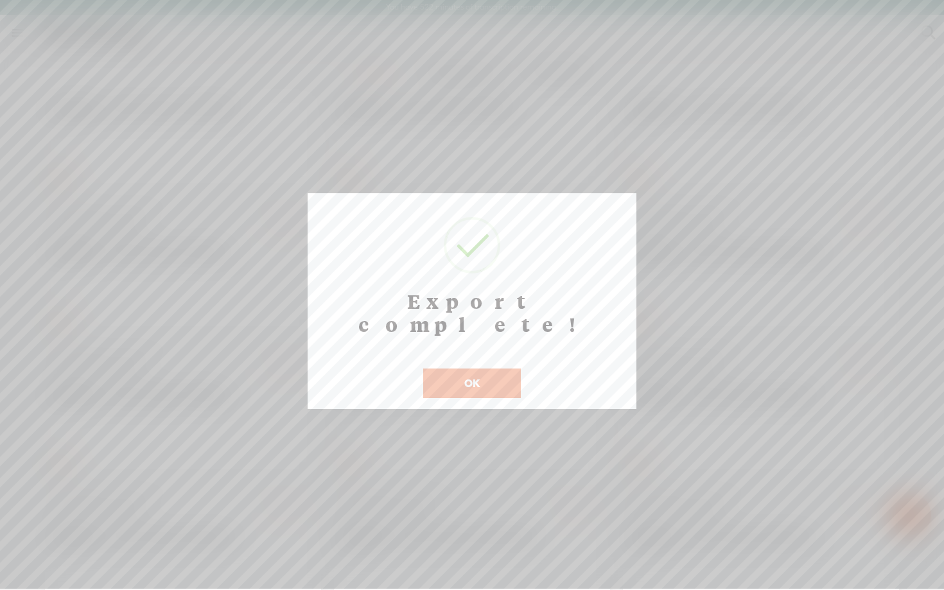
click at [482, 369] on button "OK" at bounding box center [472, 384] width 98 height 30
